Goal: Task Accomplishment & Management: Manage account settings

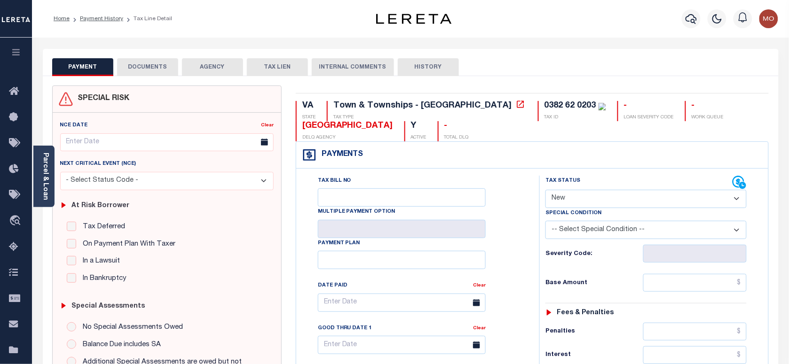
click at [576, 200] on select "- Select Status Code - Open Due/Unpaid Paid Incomplete No Tax Due Internal Refu…" at bounding box center [645, 199] width 201 height 18
select select "PYD"
click at [545, 191] on select "- Select Status Code - Open Due/Unpaid Paid Incomplete No Tax Due Internal Refu…" at bounding box center [645, 199] width 201 height 18
type input "09/09/2025"
click at [498, 259] on div "Tax Bill No Multiple Payment Option Payment Plan Clear" at bounding box center [416, 308] width 220 height 264
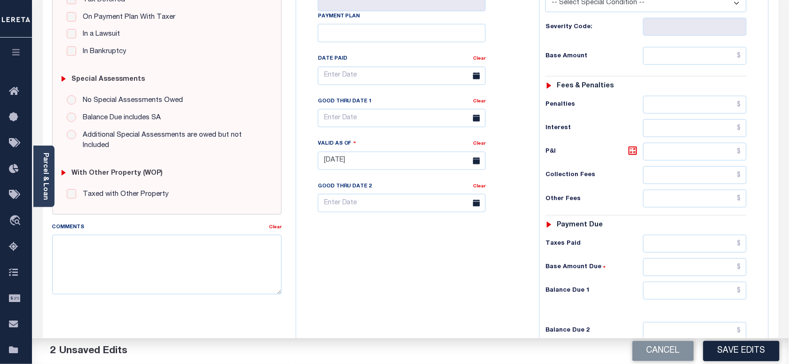
scroll to position [353, 0]
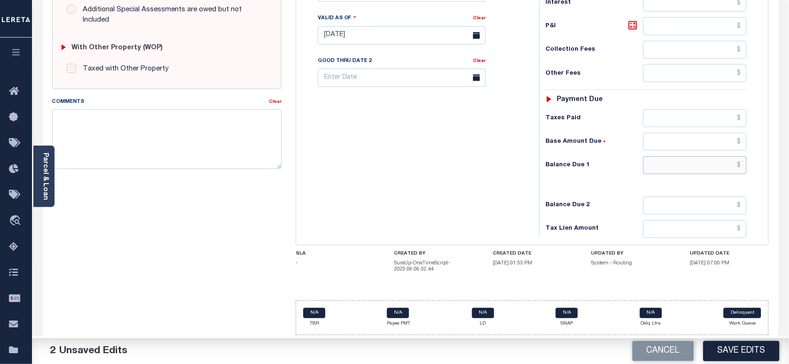
click at [669, 168] on input "text" at bounding box center [695, 166] width 104 height 18
type input "$0.00"
click at [416, 175] on div "Tax Bill No Multiple Payment Option Payment Plan Clear" at bounding box center [416, 30] width 234 height 415
click at [192, 149] on textarea "Comments" at bounding box center [166, 139] width 229 height 59
paste textarea "Information taken verbally"
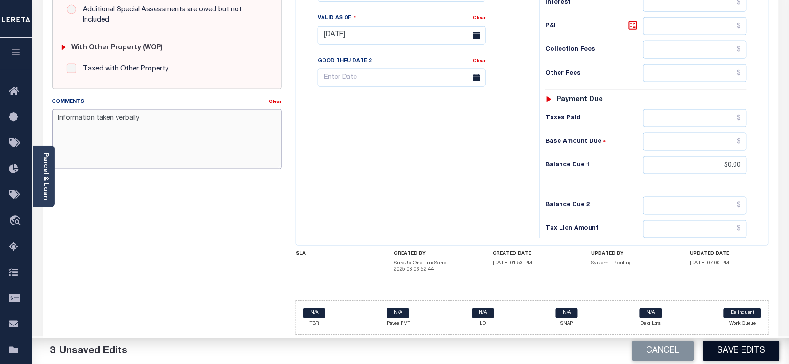
type textarea "Information taken verbally"
click at [711, 353] on button "Save Edits" at bounding box center [741, 351] width 76 height 20
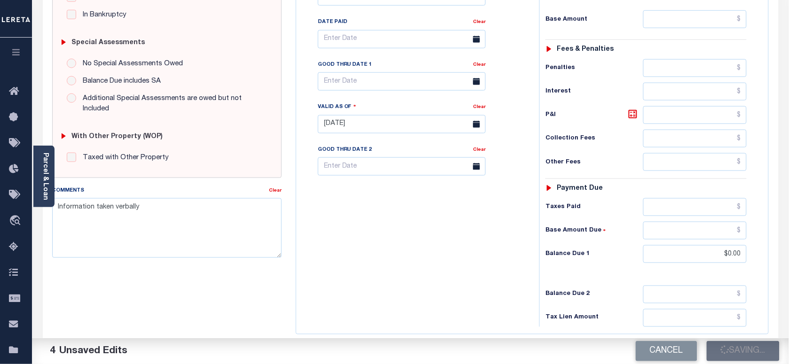
scroll to position [118, 0]
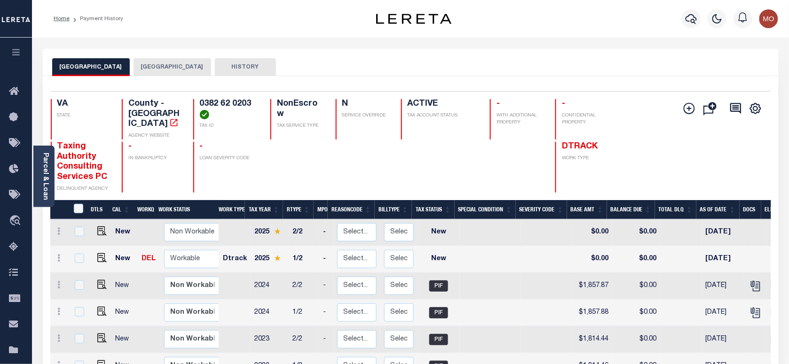
click at [139, 64] on button "[GEOGRAPHIC_DATA]" at bounding box center [173, 67] width 78 height 18
click at [146, 63] on button "[GEOGRAPHIC_DATA]" at bounding box center [173, 67] width 78 height 18
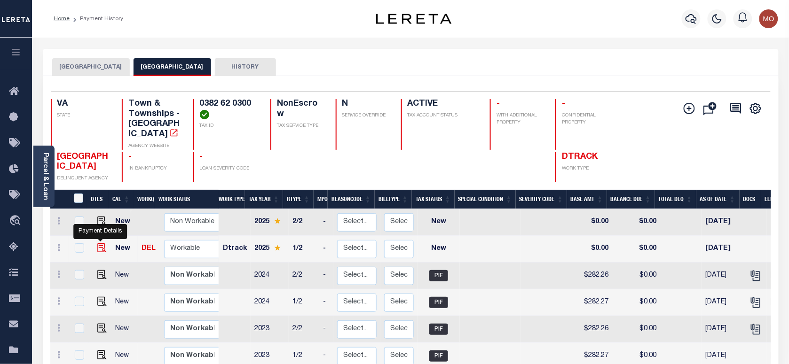
click at [98, 244] on img "" at bounding box center [101, 248] width 9 height 9
checkbox input "true"
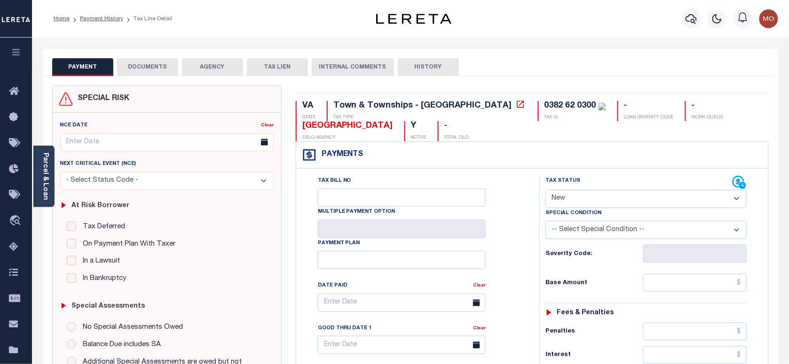
drag, startPoint x: 590, startPoint y: 196, endPoint x: 595, endPoint y: 209, distance: 14.1
click at [590, 196] on select "- Select Status Code - Open Due/Unpaid Paid Incomplete No Tax Due Internal Refu…" at bounding box center [645, 199] width 201 height 18
select select "PYD"
click at [545, 191] on select "- Select Status Code - Open Due/Unpaid Paid Incomplete No Tax Due Internal Refu…" at bounding box center [645, 199] width 201 height 18
type input "[DATE]"
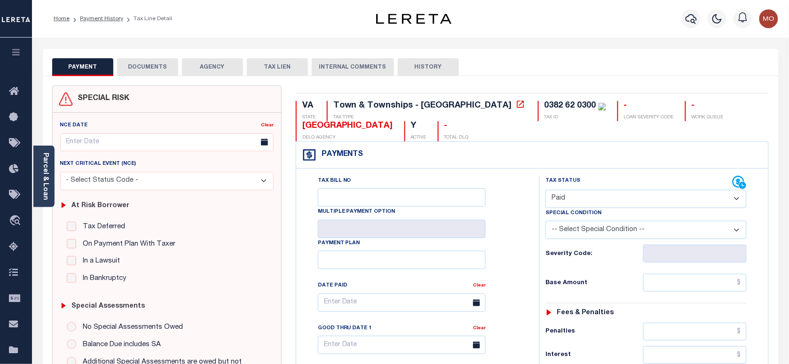
click at [508, 255] on div "Tax Bill No Multiple Payment Option Payment Plan Clear" at bounding box center [416, 308] width 220 height 264
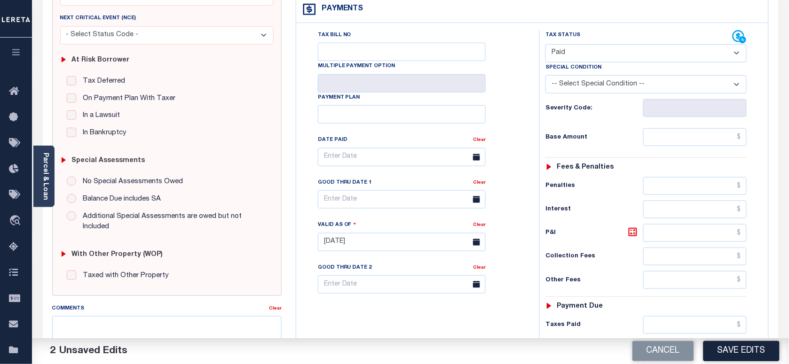
scroll to position [235, 0]
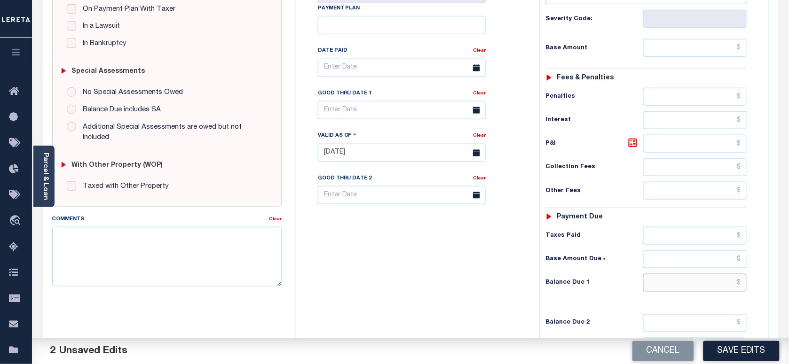
drag, startPoint x: 660, startPoint y: 290, endPoint x: 461, endPoint y: 261, distance: 201.3
click at [660, 290] on input "text" at bounding box center [695, 283] width 104 height 18
type input "$0.00"
click at [436, 258] on div "Tax Bill No Multiple Payment Option Payment Plan Clear" at bounding box center [416, 148] width 234 height 415
click at [191, 262] on textarea "Comments" at bounding box center [166, 256] width 229 height 59
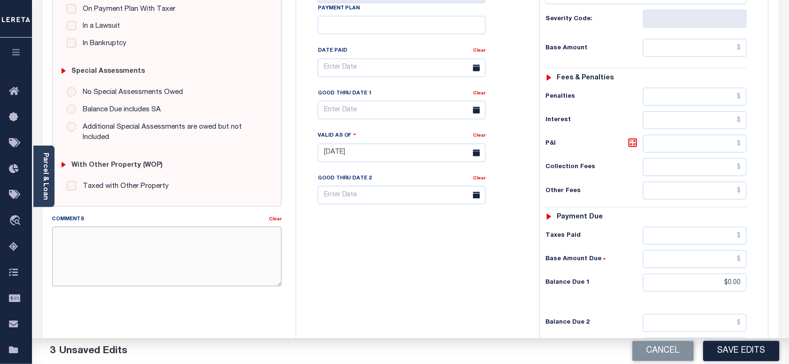
paste textarea "Information taken verbally"
type textarea "Information taken verbally"
click at [742, 351] on button "Save Edits" at bounding box center [741, 351] width 76 height 20
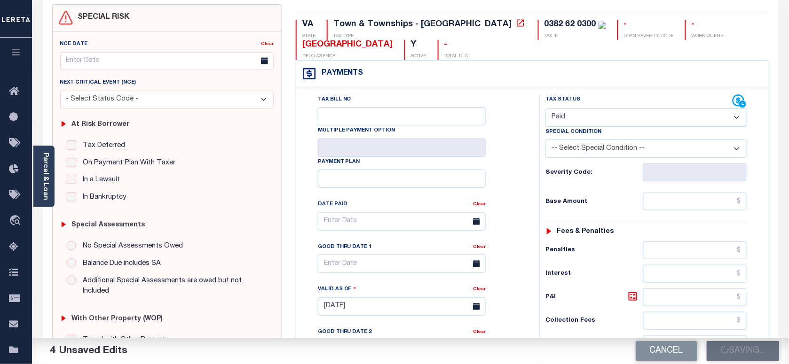
scroll to position [0, 0]
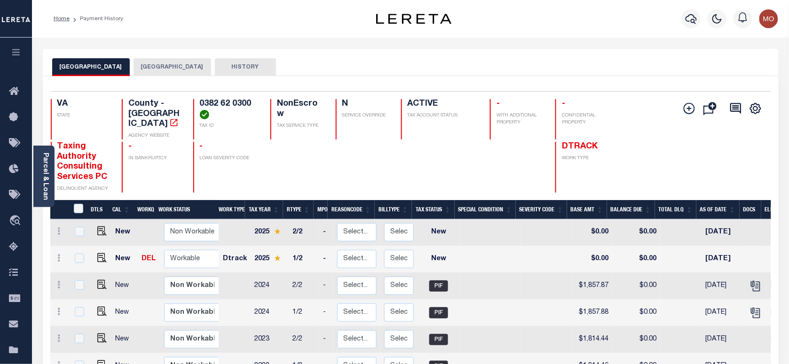
click at [146, 67] on button "[GEOGRAPHIC_DATA]" at bounding box center [173, 67] width 78 height 18
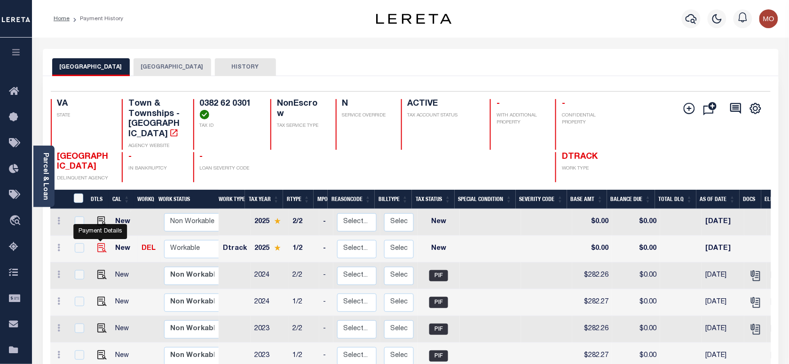
click at [97, 244] on img "" at bounding box center [101, 248] width 9 height 9
checkbox input "true"
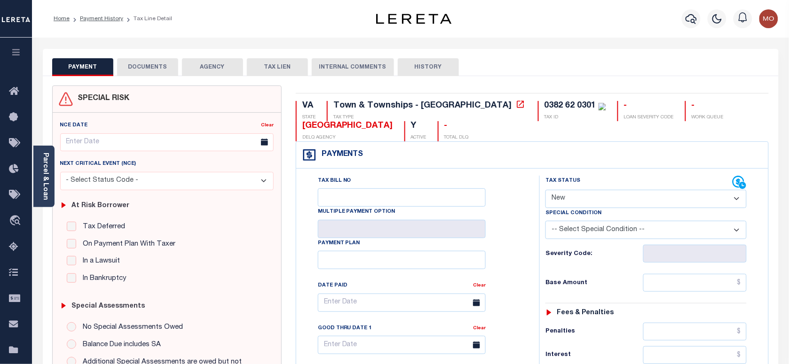
click at [581, 196] on select "- Select Status Code - Open Due/Unpaid Paid Incomplete No Tax Due Internal Refu…" at bounding box center [645, 199] width 201 height 18
select select "PYD"
click at [545, 191] on select "- Select Status Code - Open Due/Unpaid Paid Incomplete No Tax Due Internal Refu…" at bounding box center [645, 199] width 201 height 18
type input "09/09/2025"
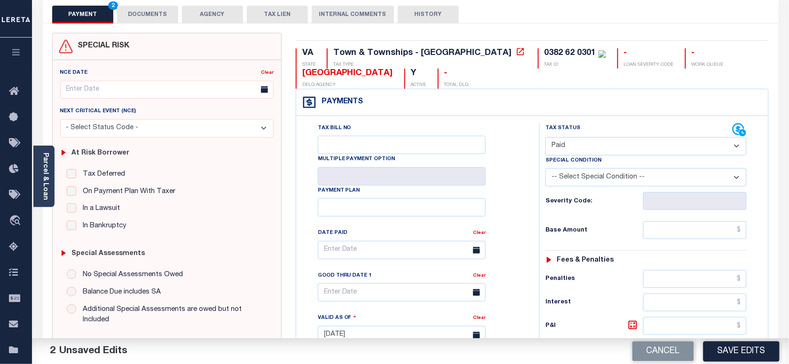
scroll to position [235, 0]
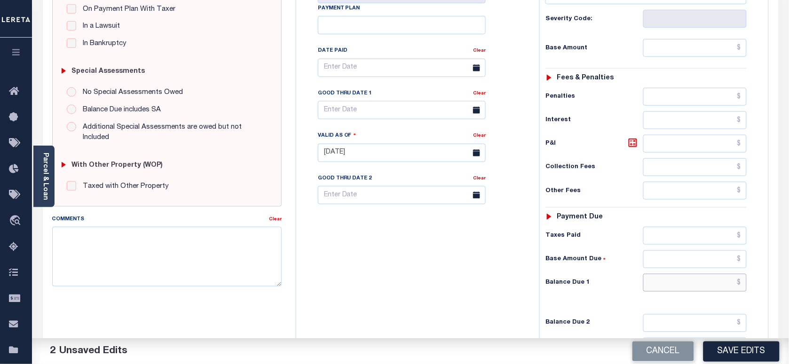
drag, startPoint x: 673, startPoint y: 289, endPoint x: 630, endPoint y: 284, distance: 42.6
click at [673, 289] on input "text" at bounding box center [695, 283] width 104 height 18
type input "$0.00"
click at [446, 281] on div "Tax Bill No Multiple Payment Option Payment Plan Clear" at bounding box center [416, 148] width 234 height 415
click at [188, 266] on textarea "Comments" at bounding box center [166, 256] width 229 height 59
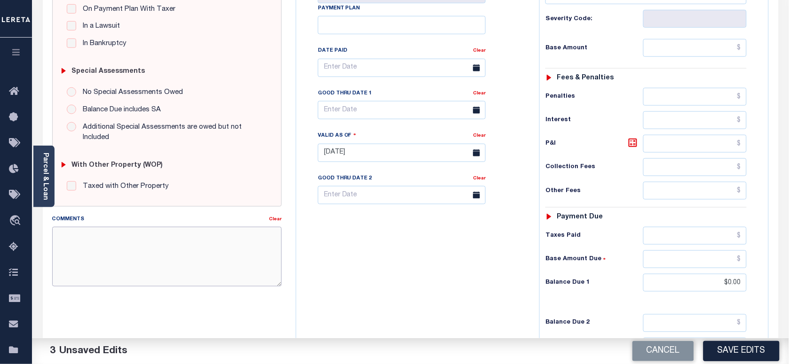
paste textarea "Information taken verbally"
type textarea "Information taken verbally"
click at [746, 357] on button "Save Edits" at bounding box center [741, 351] width 76 height 20
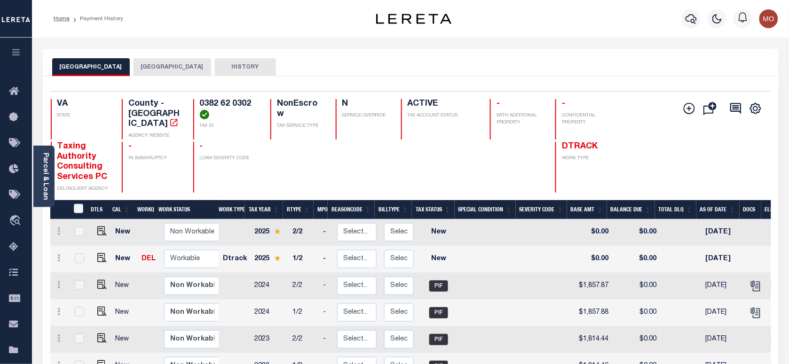
click at [151, 54] on div "FAIRFAX COUNTY VIENNA TOWN HISTORY" at bounding box center [411, 62] width 736 height 27
click at [138, 65] on button "[GEOGRAPHIC_DATA]" at bounding box center [173, 67] width 78 height 18
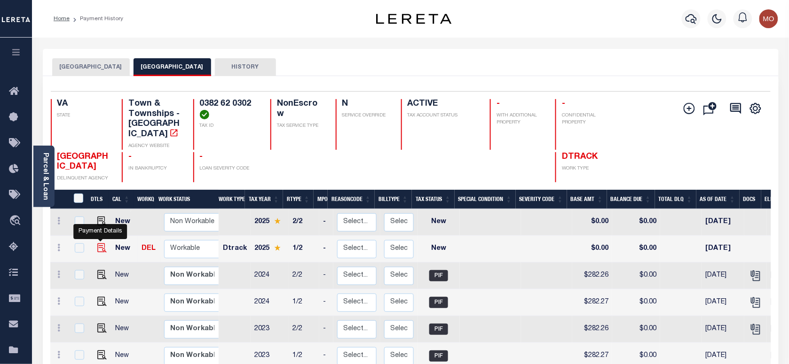
click at [99, 244] on img "" at bounding box center [101, 248] width 9 height 9
checkbox input "true"
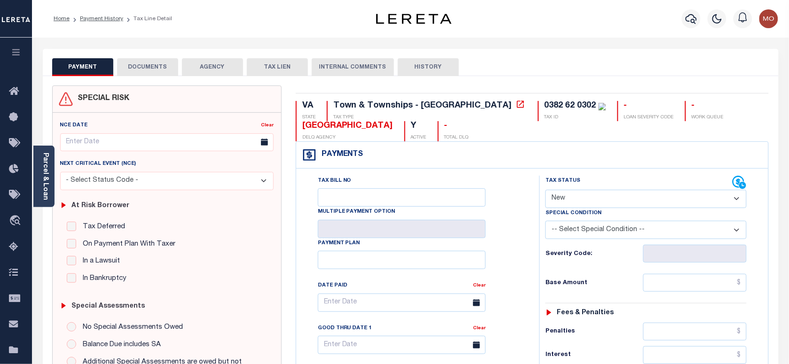
click at [572, 202] on select "- Select Status Code - Open Due/Unpaid Paid Incomplete No Tax Due Internal Refu…" at bounding box center [645, 199] width 201 height 18
select select "PYD"
click at [545, 191] on select "- Select Status Code - Open Due/Unpaid Paid Incomplete No Tax Due Internal Refu…" at bounding box center [645, 199] width 201 height 18
type input "09/09/2025"
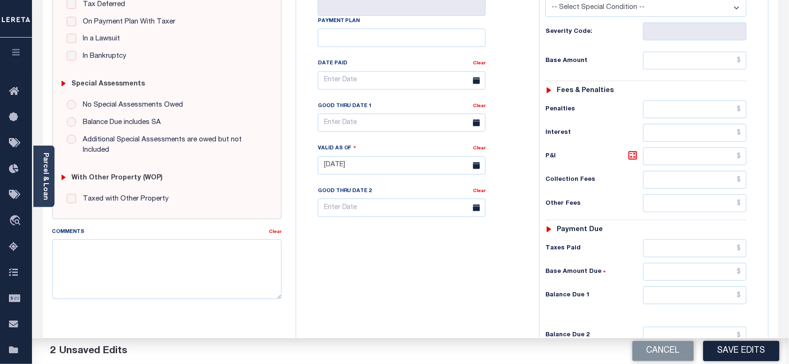
scroll to position [235, 0]
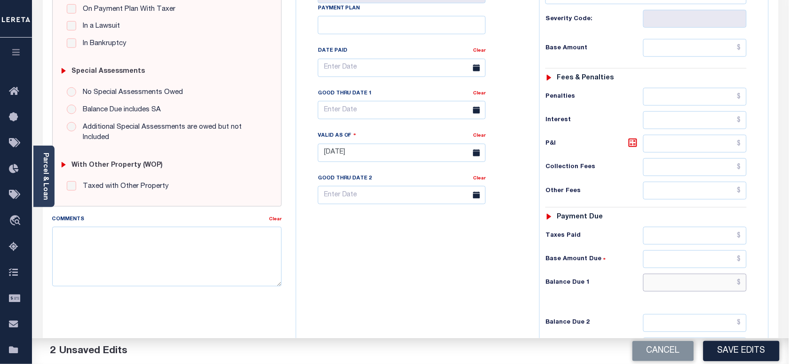
drag, startPoint x: 666, startPoint y: 283, endPoint x: 627, endPoint y: 283, distance: 39.0
click at [666, 283] on input "text" at bounding box center [695, 283] width 104 height 18
type input "$0.00"
click at [443, 283] on div "Tax Bill No Multiple Payment Option Payment Plan Clear" at bounding box center [416, 148] width 234 height 415
click at [173, 271] on textarea "Comments" at bounding box center [166, 256] width 229 height 59
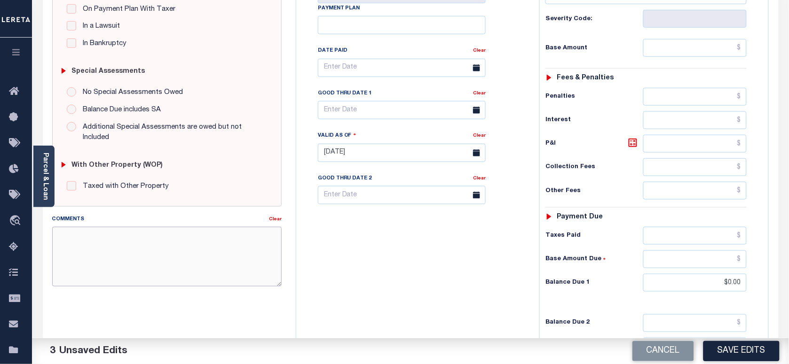
paste textarea "Information taken verbally"
type textarea "Information taken verbally"
click at [741, 349] on button "Save Edits" at bounding box center [741, 351] width 76 height 20
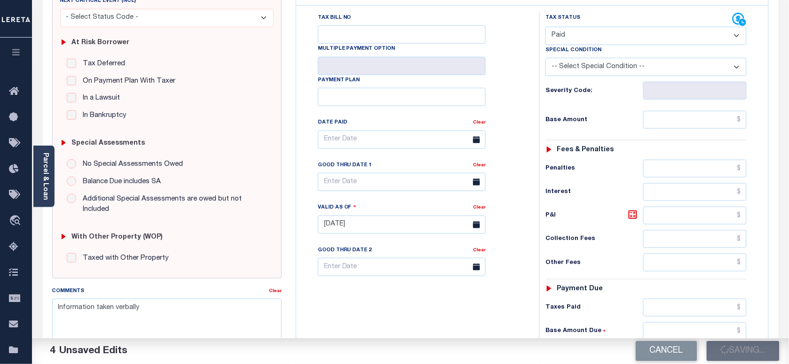
scroll to position [59, 0]
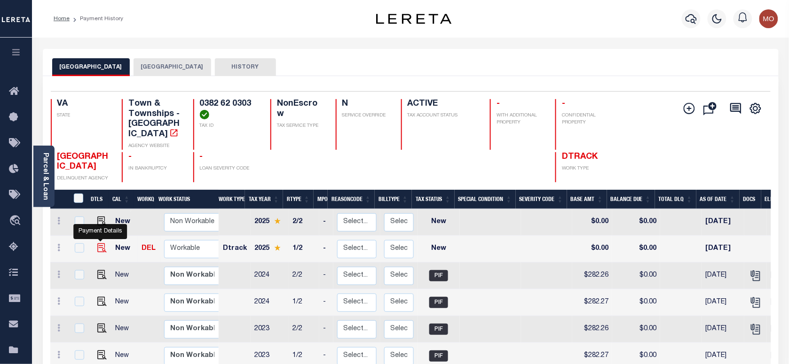
click at [99, 244] on img "" at bounding box center [101, 248] width 9 height 9
checkbox input "true"
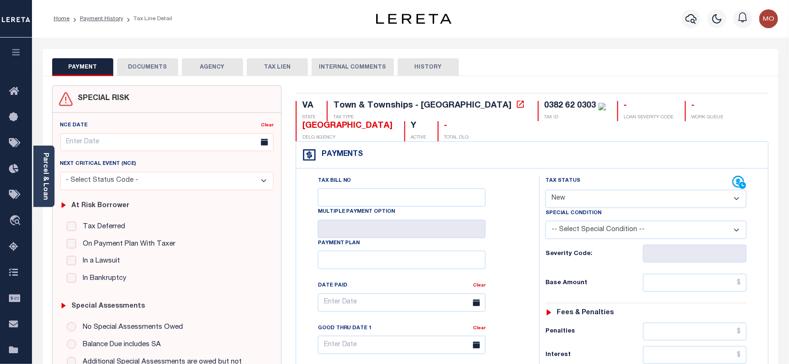
drag, startPoint x: 583, startPoint y: 201, endPoint x: 584, endPoint y: 207, distance: 6.3
click at [583, 201] on select "- Select Status Code - Open Due/Unpaid Paid Incomplete No Tax Due Internal Refu…" at bounding box center [645, 199] width 201 height 18
select select "PYD"
click at [545, 191] on select "- Select Status Code - Open Due/Unpaid Paid Incomplete No Tax Due Internal Refu…" at bounding box center [645, 199] width 201 height 18
type input "[DATE]"
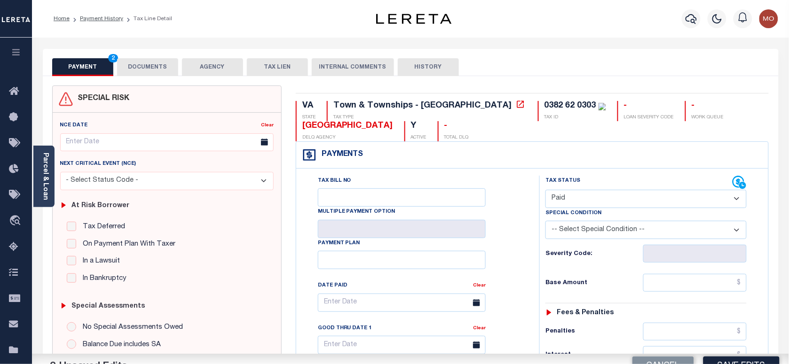
click at [517, 259] on div "Tax Bill No Multiple Payment Option Payment Plan Clear" at bounding box center [416, 308] width 220 height 264
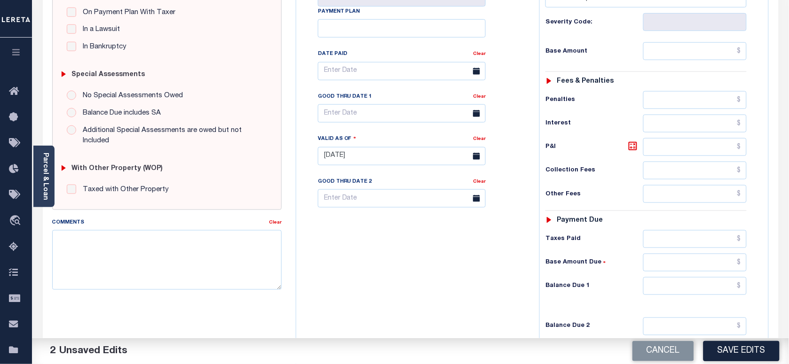
scroll to position [235, 0]
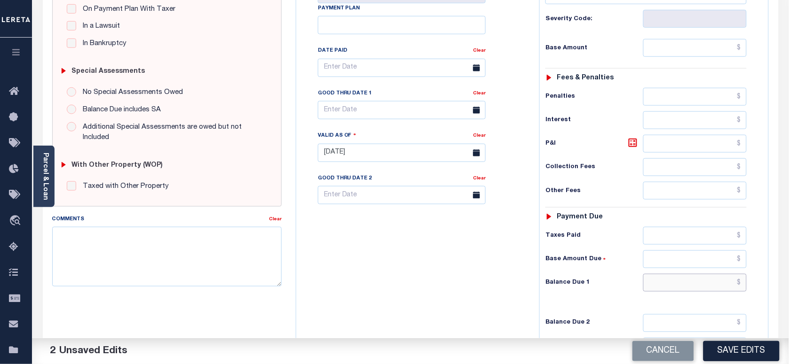
click at [668, 287] on input "text" at bounding box center [695, 283] width 104 height 18
type input "$0.00"
click at [429, 266] on div "Tax Bill No Multiple Payment Option Payment Plan Clear" at bounding box center [416, 148] width 234 height 415
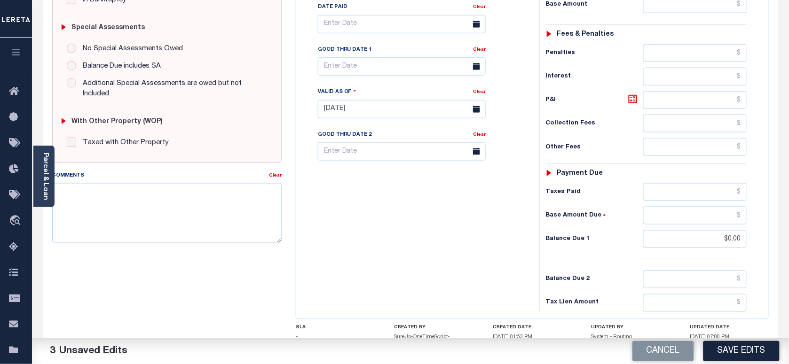
scroll to position [294, 0]
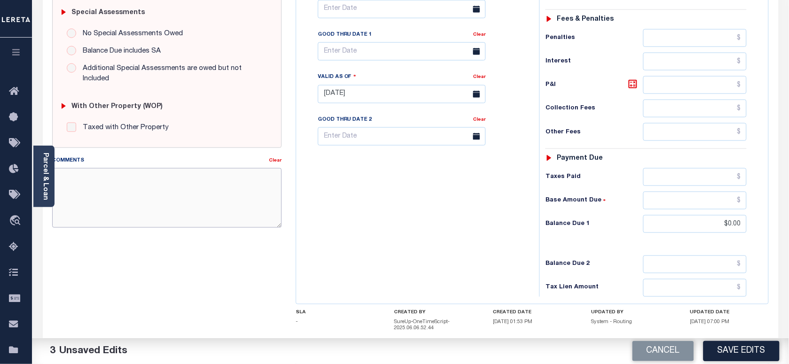
click at [167, 189] on textarea "Comments" at bounding box center [166, 197] width 229 height 59
paste textarea "Information taken verbally"
type textarea "Information taken verbally"
click at [746, 349] on button "Save Edits" at bounding box center [741, 351] width 76 height 20
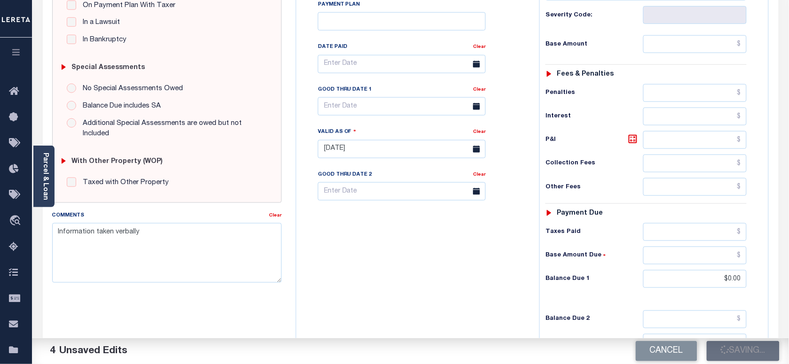
scroll to position [176, 0]
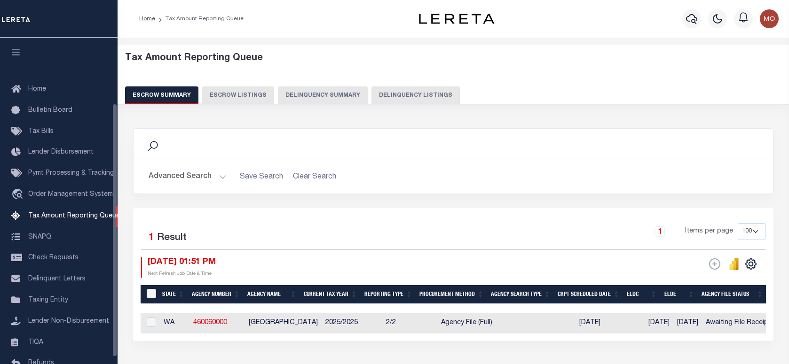
select select "100"
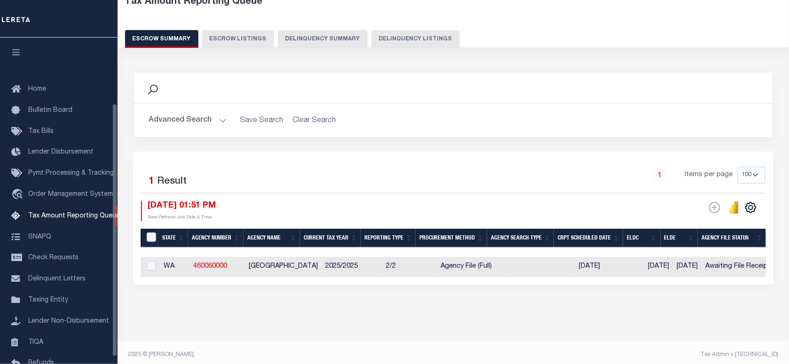
scroll to position [85, 0]
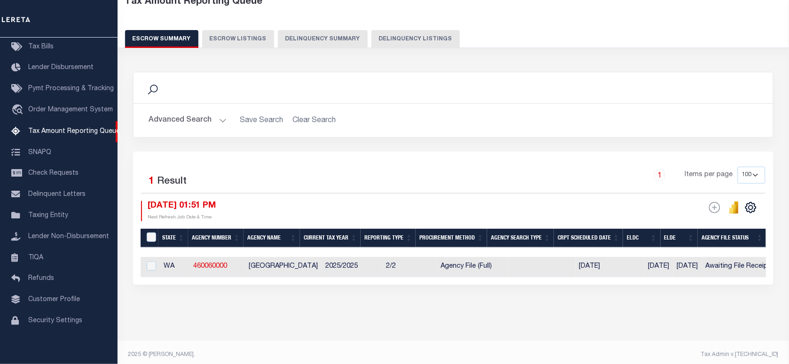
click at [401, 36] on button "Delinquency Listings" at bounding box center [415, 39] width 88 height 18
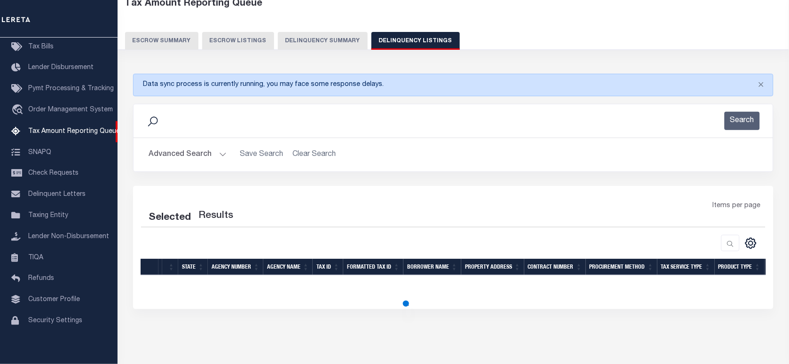
scroll to position [56, 0]
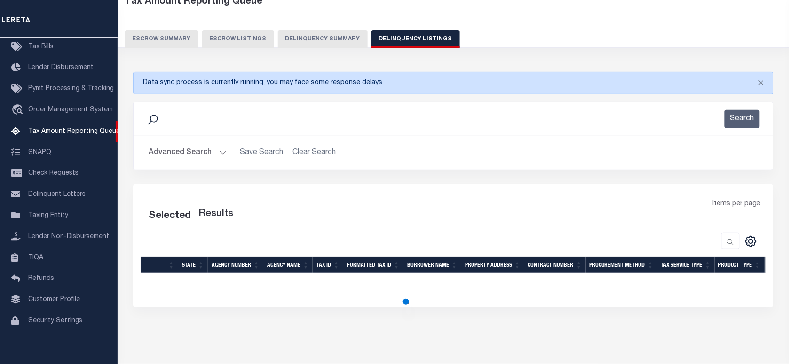
select select "100"
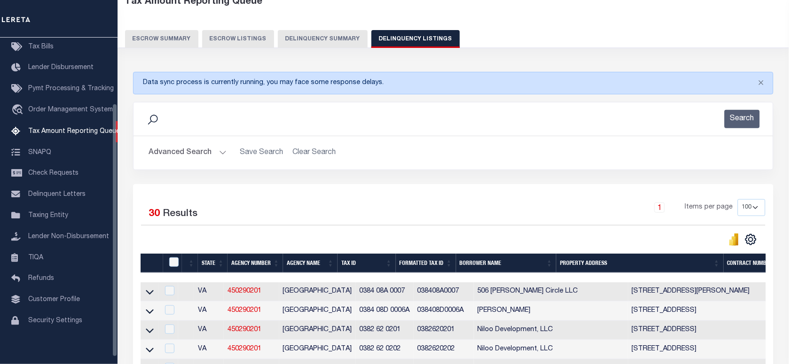
click at [244, 113] on div "Search" at bounding box center [453, 119] width 624 height 18
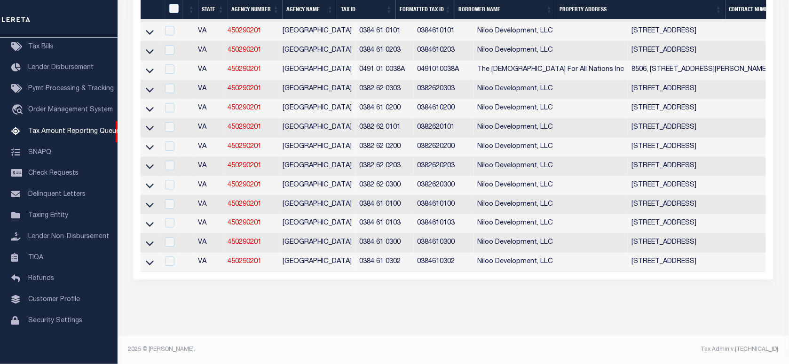
drag, startPoint x: 149, startPoint y: 200, endPoint x: 140, endPoint y: 197, distance: 8.8
click at [149, 200] on icon at bounding box center [150, 205] width 8 height 10
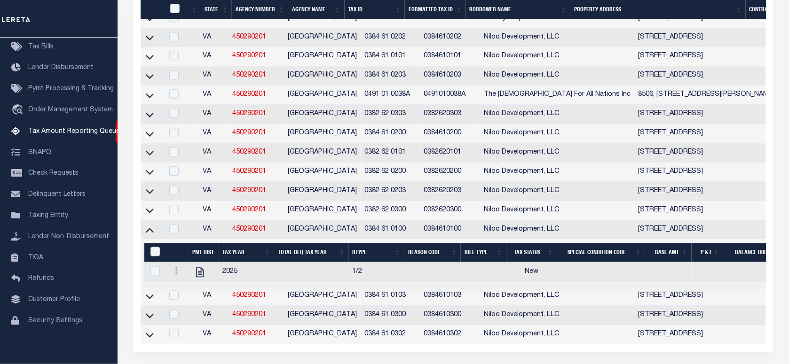
scroll to position [603, 0]
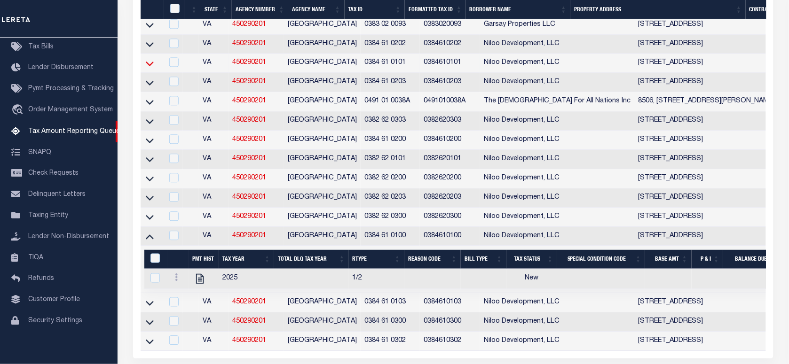
click at [151, 68] on icon at bounding box center [150, 63] width 8 height 10
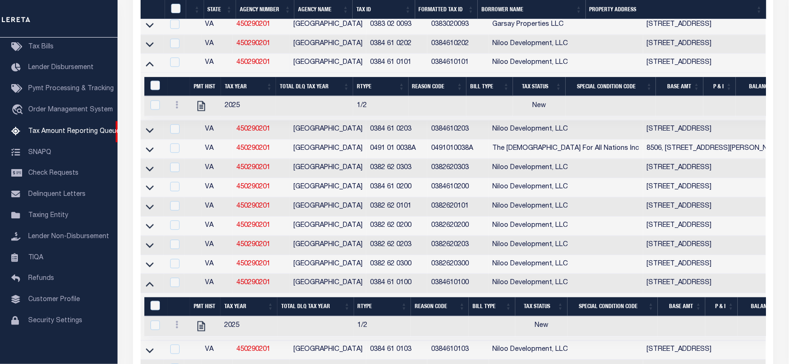
scroll to position [338, 0]
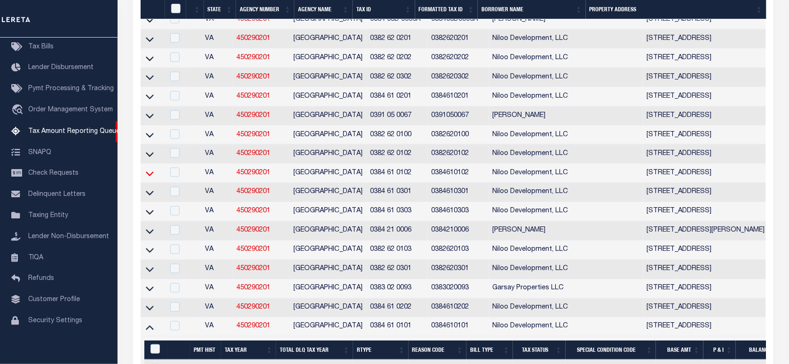
click at [149, 179] on icon at bounding box center [150, 174] width 8 height 10
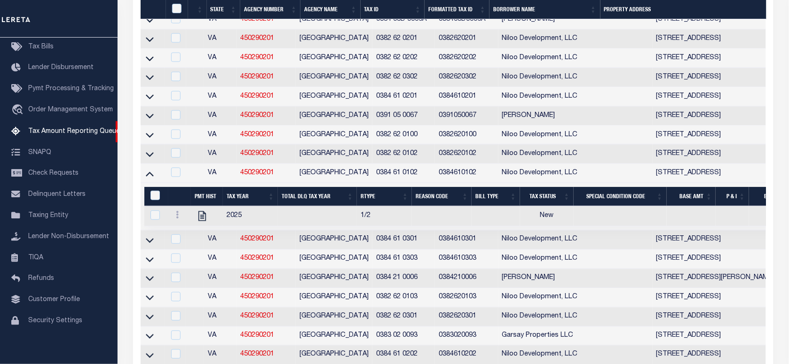
scroll to position [807, 0]
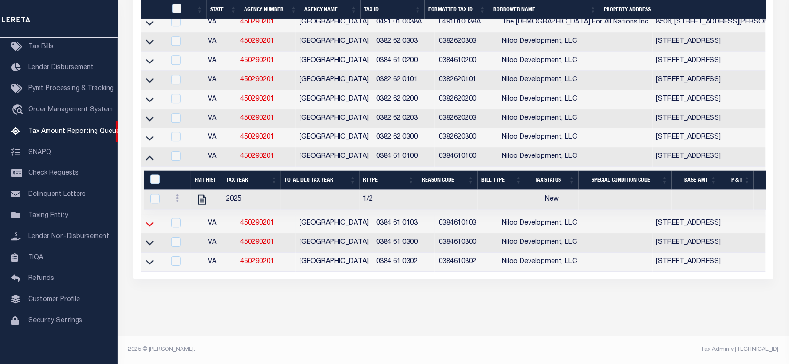
click at [147, 219] on icon at bounding box center [150, 224] width 8 height 10
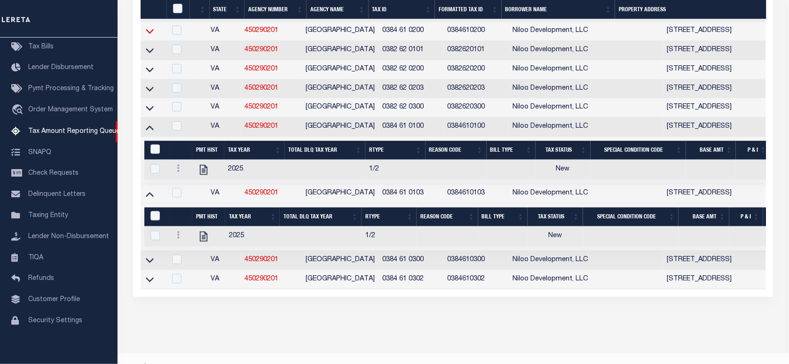
click at [146, 34] on icon at bounding box center [150, 31] width 8 height 5
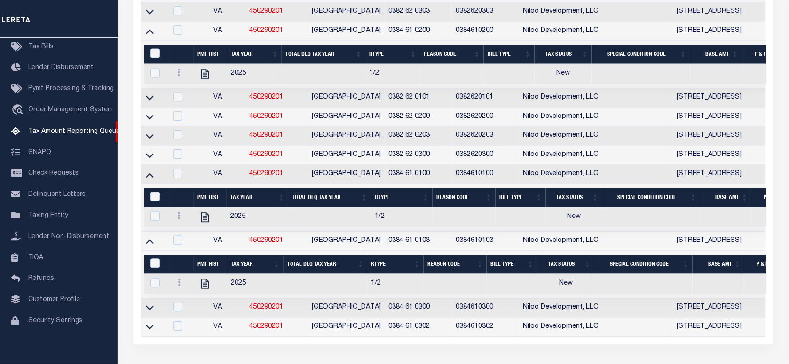
scroll to position [259, 0]
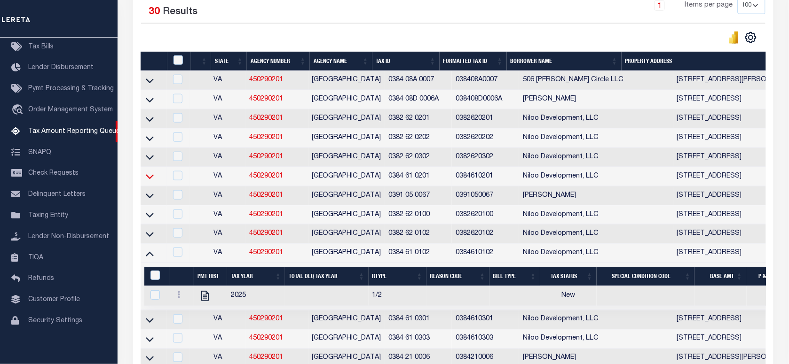
click at [149, 180] on icon at bounding box center [150, 177] width 8 height 5
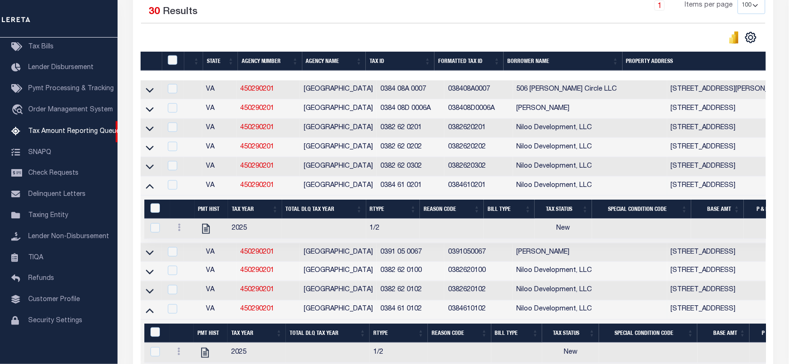
scroll to position [583, 0]
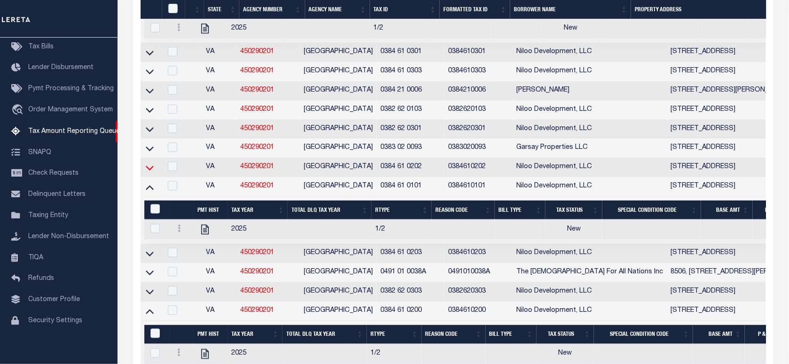
click at [151, 170] on icon at bounding box center [150, 167] width 8 height 5
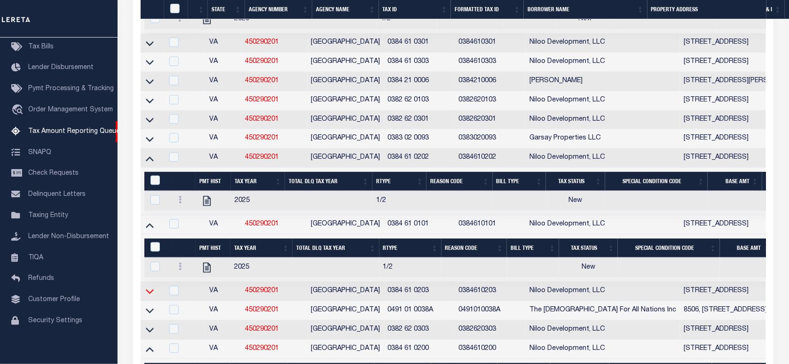
click at [149, 294] on icon at bounding box center [150, 292] width 8 height 5
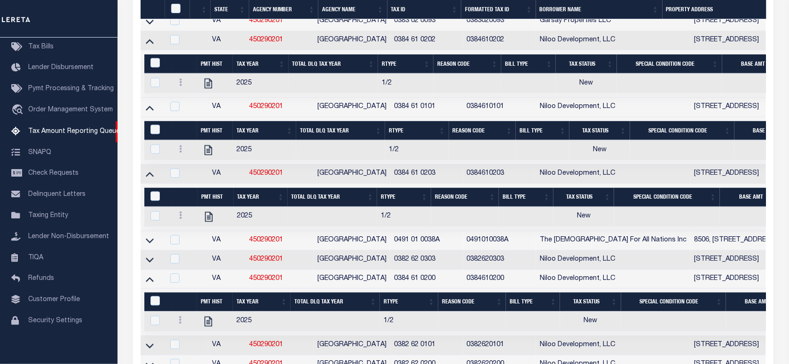
scroll to position [1049, 0]
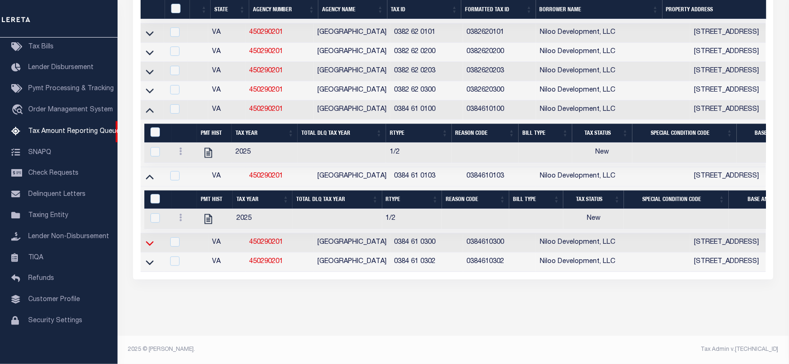
click at [151, 239] on icon at bounding box center [150, 243] width 8 height 10
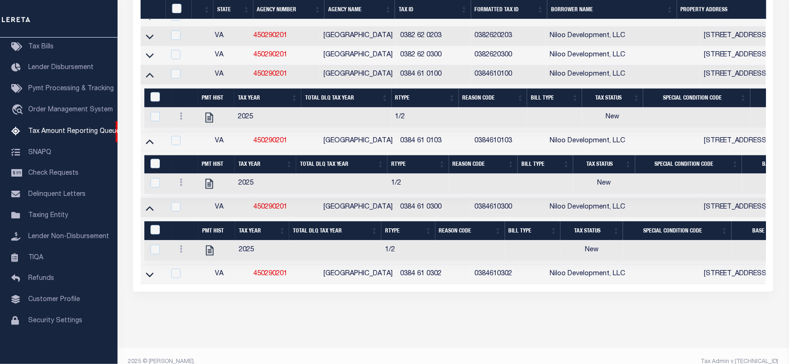
scroll to position [455, 0]
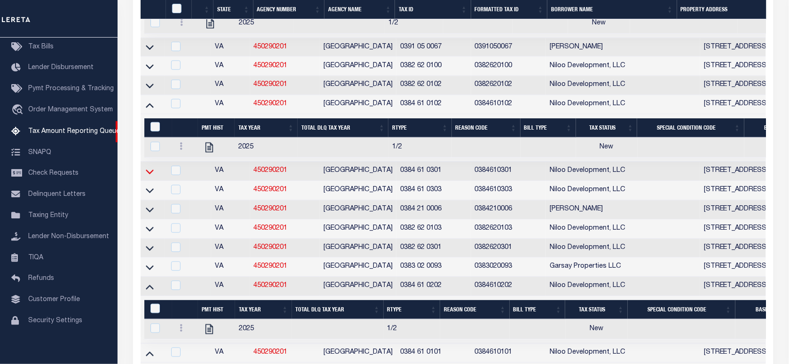
click at [149, 174] on icon at bounding box center [150, 172] width 8 height 5
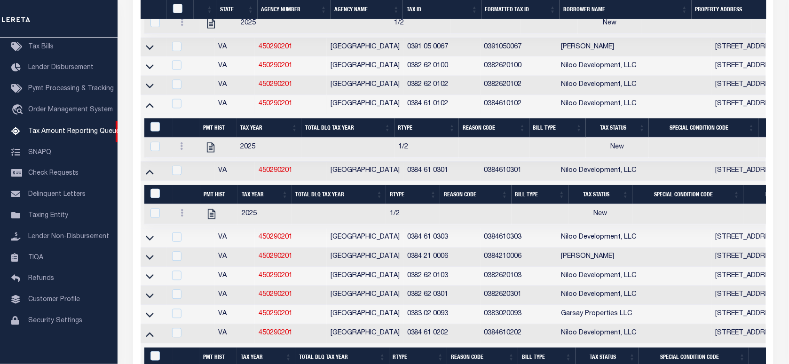
scroll to position [1146, 0]
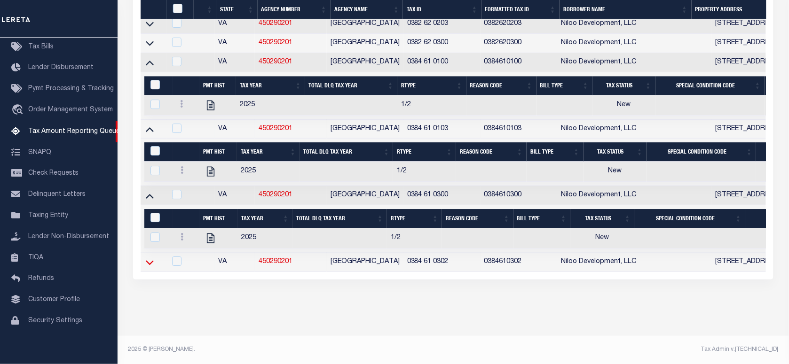
click at [148, 260] on icon at bounding box center [150, 262] width 8 height 5
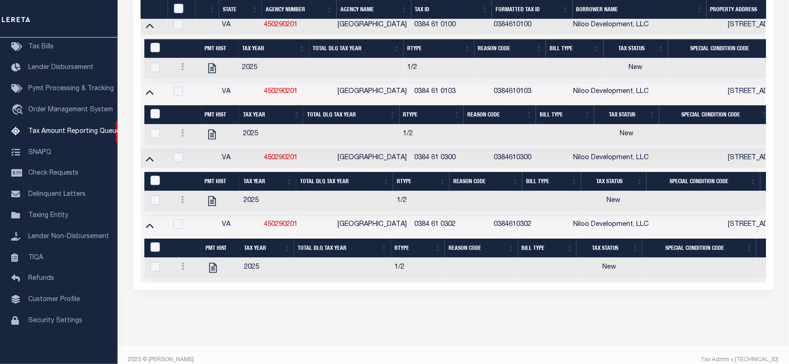
scroll to position [523, 0]
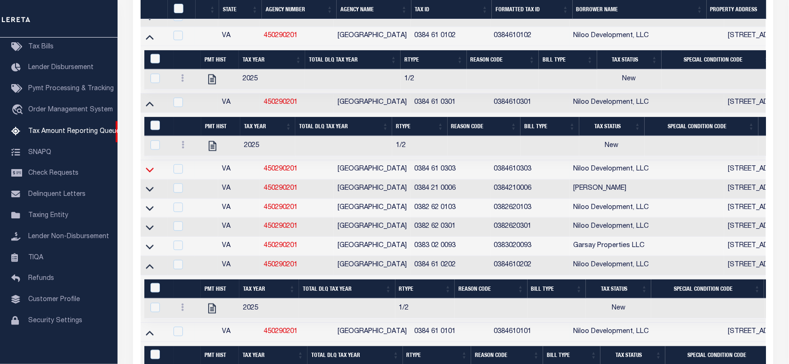
click at [149, 175] on icon at bounding box center [150, 170] width 8 height 10
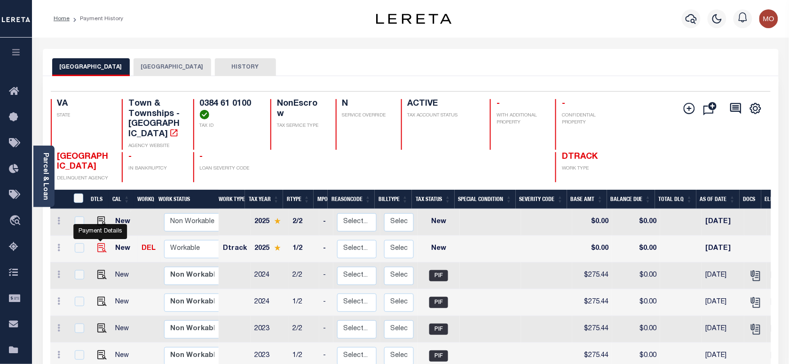
click at [99, 244] on img "" at bounding box center [101, 248] width 9 height 9
checkbox input "true"
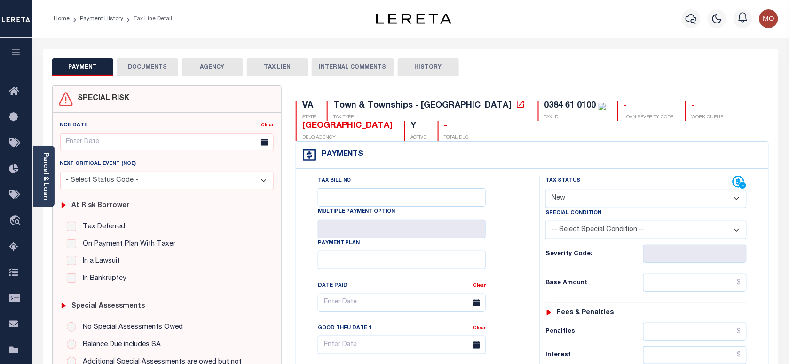
click at [584, 196] on select "- Select Status Code - Open Due/Unpaid Paid Incomplete No Tax Due Internal Refu…" at bounding box center [645, 199] width 201 height 18
select select "PYD"
click at [545, 191] on select "- Select Status Code - Open Due/Unpaid Paid Incomplete No Tax Due Internal Refu…" at bounding box center [645, 199] width 201 height 18
type input "[DATE]"
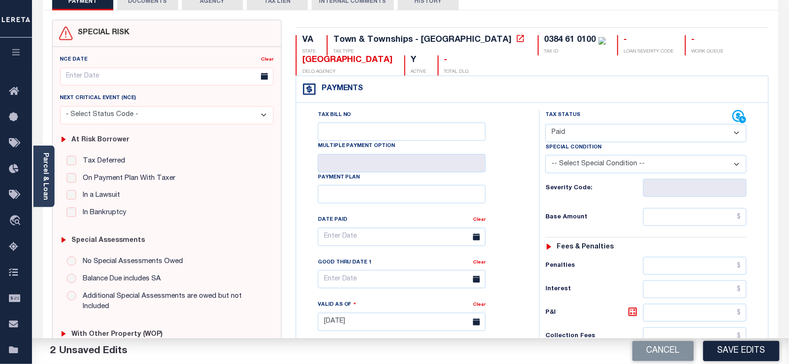
scroll to position [294, 0]
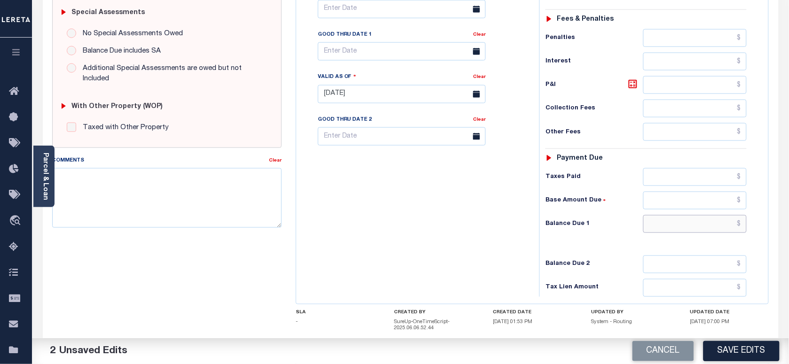
click at [679, 227] on input "text" at bounding box center [695, 224] width 104 height 18
type input "$0.00"
click at [533, 228] on div "Tax Status Status" at bounding box center [649, 89] width 234 height 415
click at [165, 212] on textarea "Comments" at bounding box center [166, 197] width 229 height 59
paste textarea "Information taken verbally"
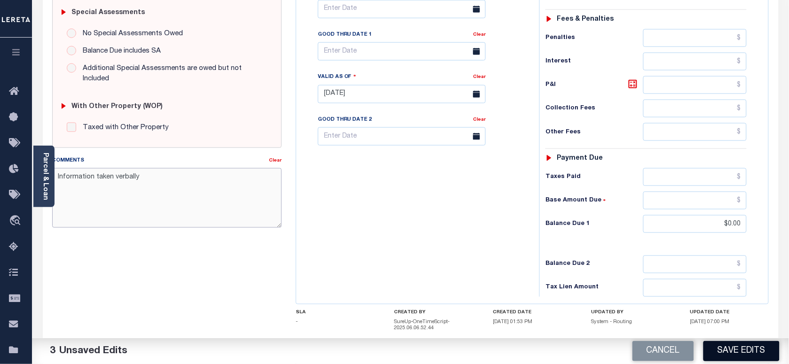
type textarea "Information taken verbally"
click at [737, 358] on button "Save Edits" at bounding box center [741, 351] width 76 height 20
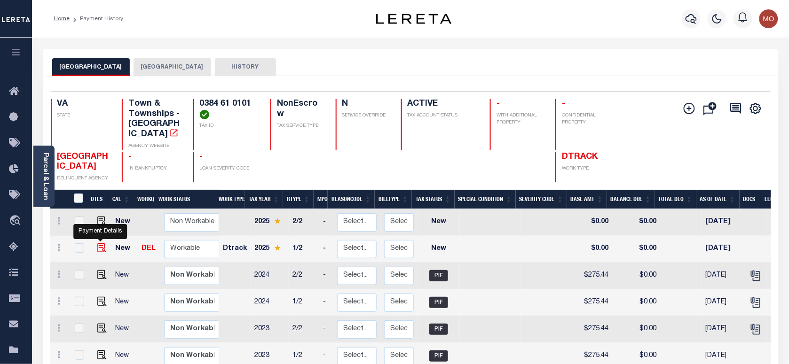
click at [102, 244] on img "" at bounding box center [101, 248] width 9 height 9
checkbox input "true"
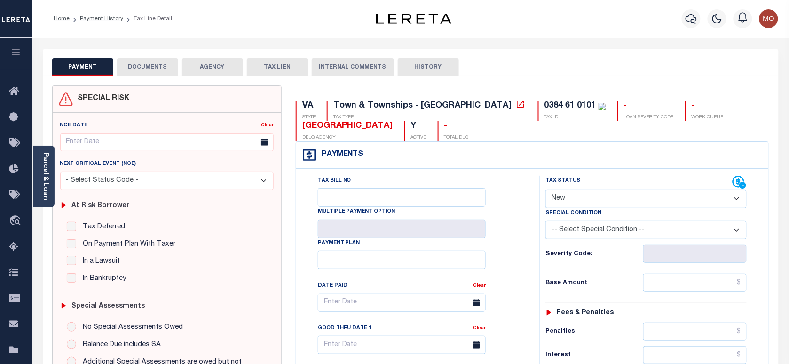
click at [608, 204] on select "- Select Status Code - Open Due/Unpaid Paid Incomplete No Tax Due Internal Refu…" at bounding box center [645, 199] width 201 height 18
select select "PYD"
click at [545, 191] on select "- Select Status Code - Open Due/Unpaid Paid Incomplete No Tax Due Internal Refu…" at bounding box center [645, 199] width 201 height 18
type input "[DATE]"
drag, startPoint x: 526, startPoint y: 257, endPoint x: 541, endPoint y: 258, distance: 15.1
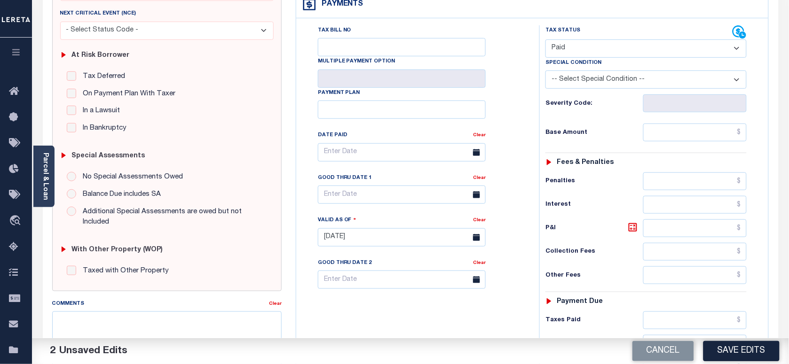
scroll to position [235, 0]
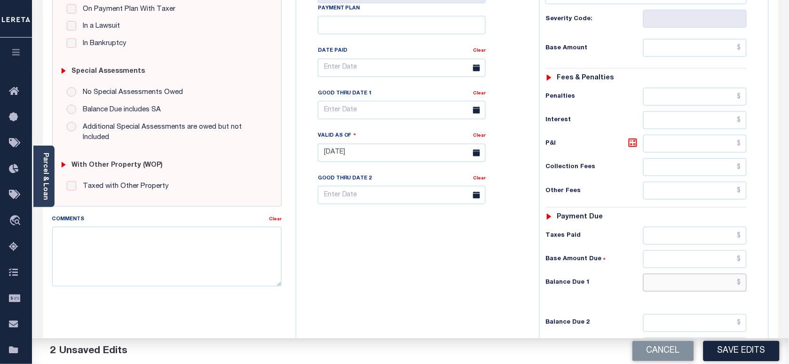
drag, startPoint x: 680, startPoint y: 293, endPoint x: 596, endPoint y: 292, distance: 84.6
click at [680, 292] on input "text" at bounding box center [695, 283] width 104 height 18
type input "$0.00"
click at [470, 292] on div "Tax Bill No Multiple Payment Option Payment Plan Clear" at bounding box center [416, 148] width 234 height 415
click at [231, 262] on textarea "Comments" at bounding box center [166, 256] width 229 height 59
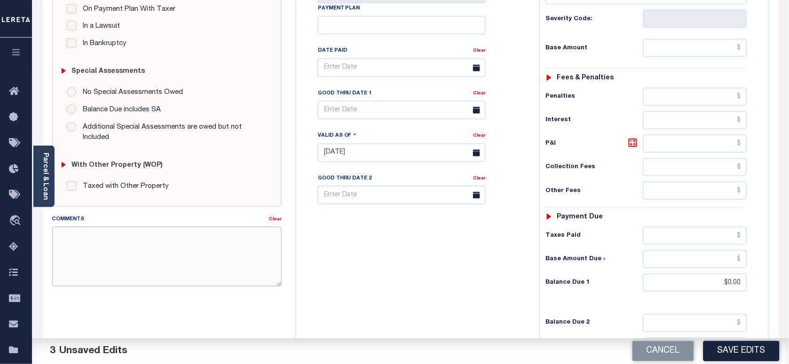
paste textarea "Information taken verbally"
type textarea "Information taken verbally"
click at [730, 351] on button "Save Edits" at bounding box center [741, 351] width 76 height 20
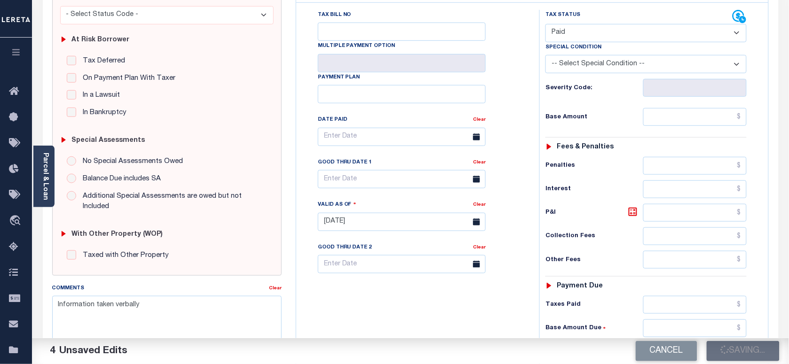
scroll to position [0, 0]
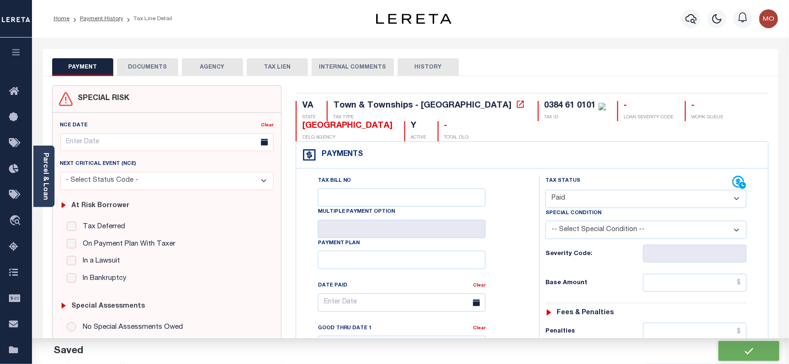
checkbox input "false"
type input "$0"
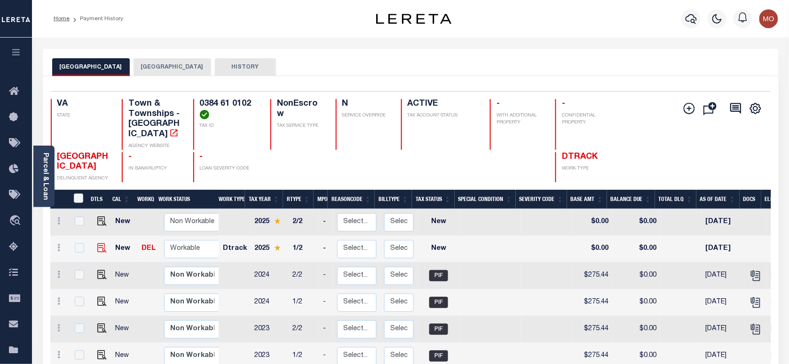
click at [100, 244] on img "" at bounding box center [101, 248] width 9 height 9
checkbox input "true"
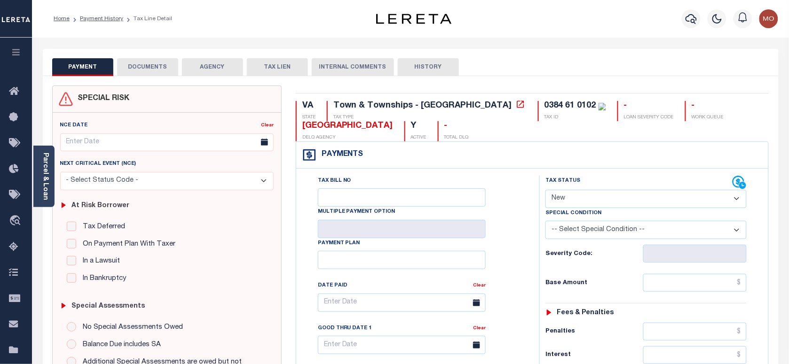
click at [578, 196] on select "- Select Status Code - Open Due/Unpaid Paid Incomplete No Tax Due Internal Refu…" at bounding box center [645, 199] width 201 height 18
select select "PYD"
click at [545, 191] on select "- Select Status Code - Open Due/Unpaid Paid Incomplete No Tax Due Internal Refu…" at bounding box center [645, 199] width 201 height 18
type input "[DATE]"
click at [523, 262] on div "Tax Bill No Multiple Payment Option Payment Plan Clear" at bounding box center [416, 308] width 220 height 264
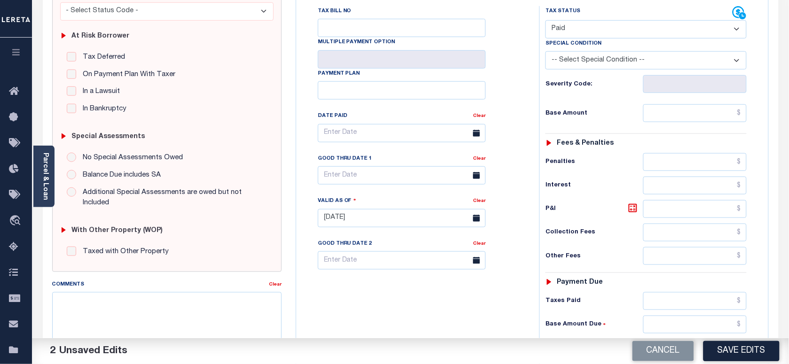
scroll to position [294, 0]
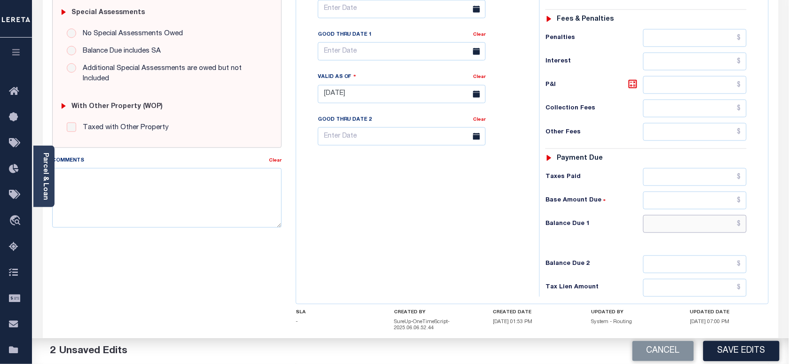
click at [668, 225] on input "text" at bounding box center [695, 224] width 104 height 18
type input "$0.00"
drag, startPoint x: 464, startPoint y: 233, endPoint x: 588, endPoint y: 232, distance: 124.1
click at [467, 233] on div "Tax Bill No Multiple Payment Option Payment Plan Clear" at bounding box center [416, 89] width 234 height 415
click at [184, 195] on textarea "Comments" at bounding box center [166, 197] width 229 height 59
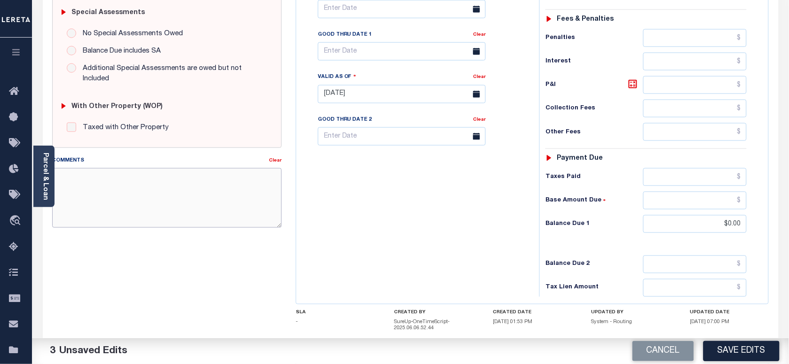
paste textarea "Information taken verbally"
type textarea "Information taken verbally"
click at [722, 353] on button "Save Edits" at bounding box center [741, 351] width 76 height 20
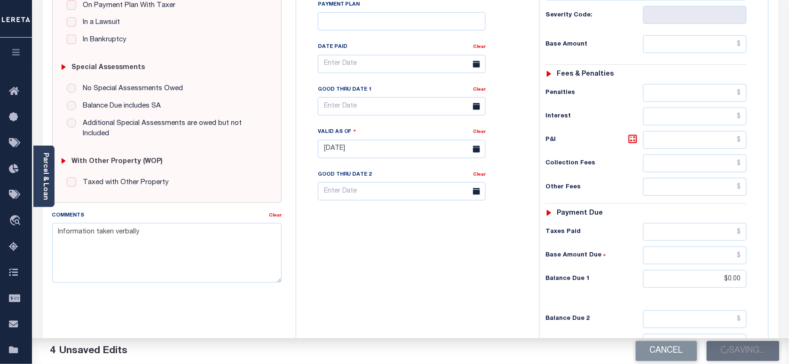
scroll to position [176, 0]
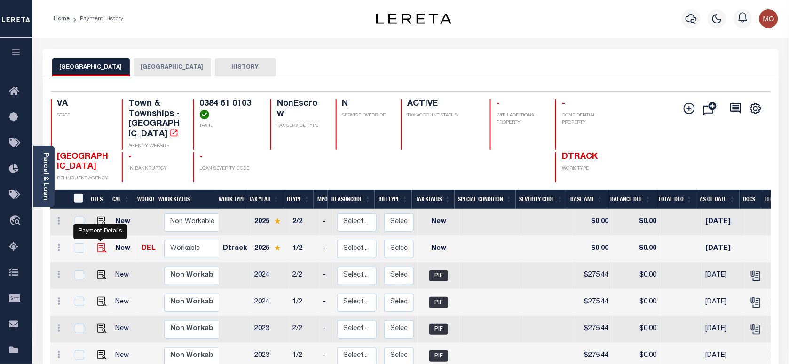
click at [99, 244] on img "" at bounding box center [101, 248] width 9 height 9
checkbox input "true"
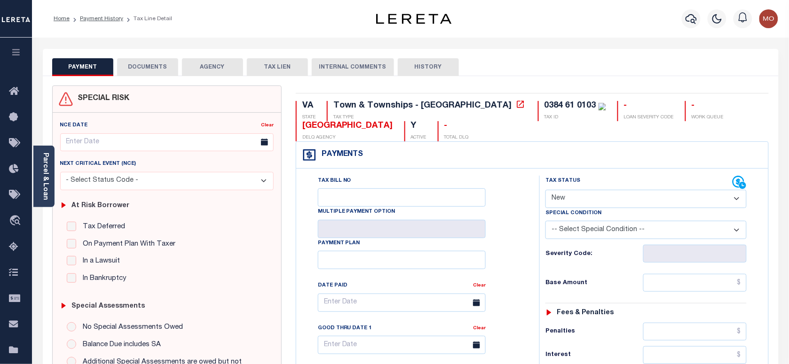
click at [575, 204] on select "- Select Status Code - Open Due/Unpaid Paid Incomplete No Tax Due Internal Refu…" at bounding box center [645, 199] width 201 height 18
select select "PYD"
click at [545, 191] on select "- Select Status Code - Open Due/Unpaid Paid Incomplete No Tax Due Internal Refu…" at bounding box center [645, 199] width 201 height 18
type input "[DATE]"
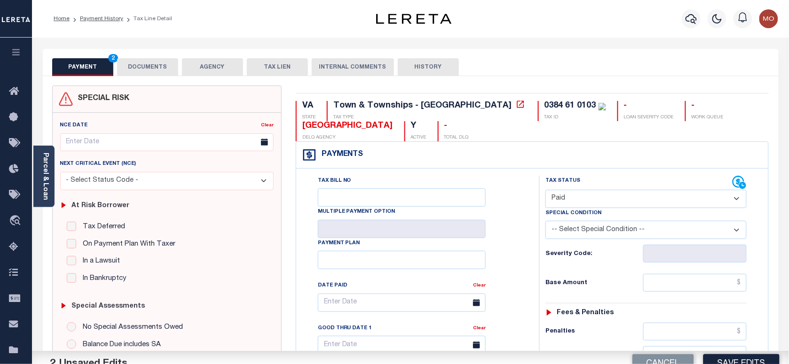
click at [513, 259] on div "Tax Bill No Multiple Payment Option Payment Plan Clear" at bounding box center [416, 308] width 220 height 264
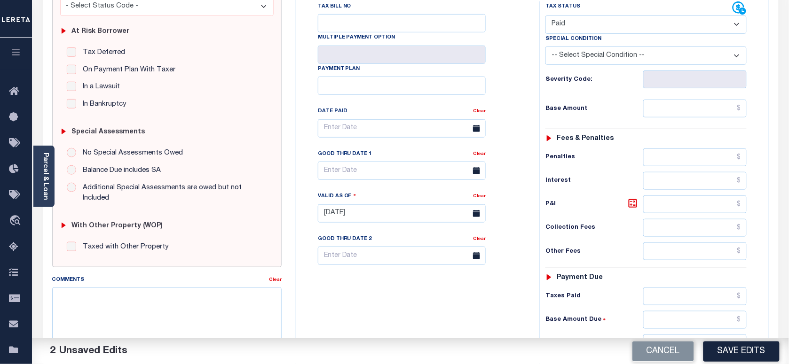
scroll to position [294, 0]
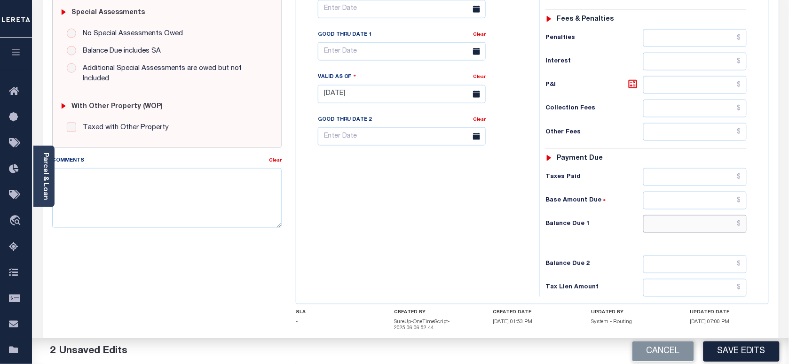
click at [660, 231] on input "text" at bounding box center [695, 224] width 104 height 18
type input "$0.00"
click at [493, 230] on div "Tax Bill No Multiple Payment Option Payment Plan Clear" at bounding box center [416, 89] width 234 height 415
click at [167, 182] on textarea "Comments" at bounding box center [166, 197] width 229 height 59
paste textarea "Information taken verbally"
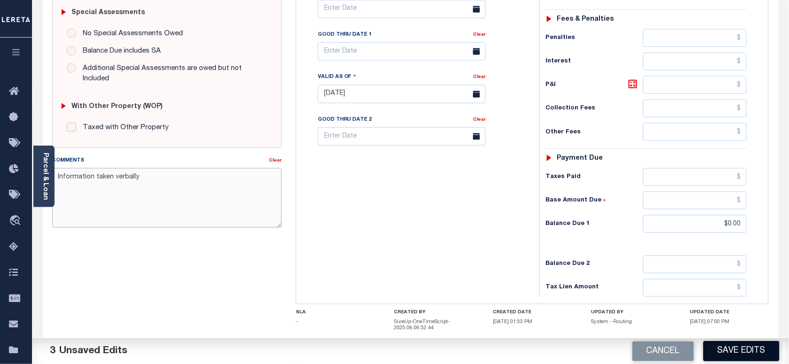
type textarea "Information taken verbally"
click at [720, 346] on button "Save Edits" at bounding box center [741, 351] width 76 height 20
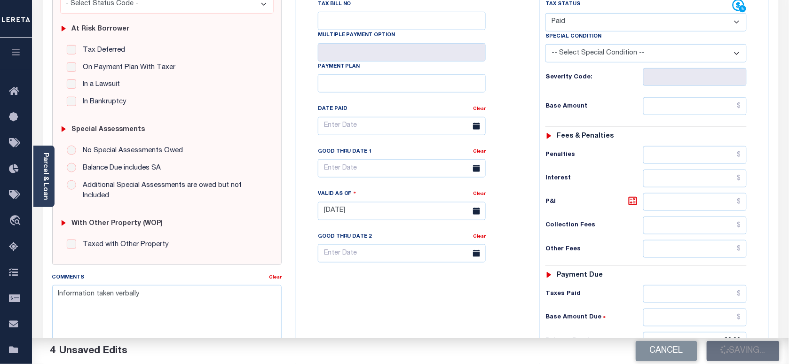
scroll to position [176, 0]
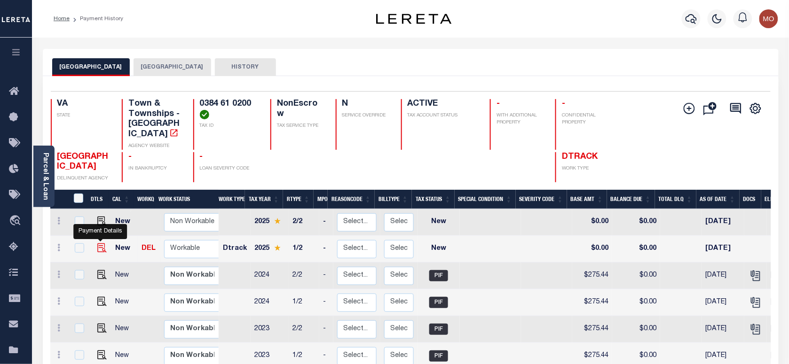
click at [99, 244] on img "" at bounding box center [101, 248] width 9 height 9
checkbox input "true"
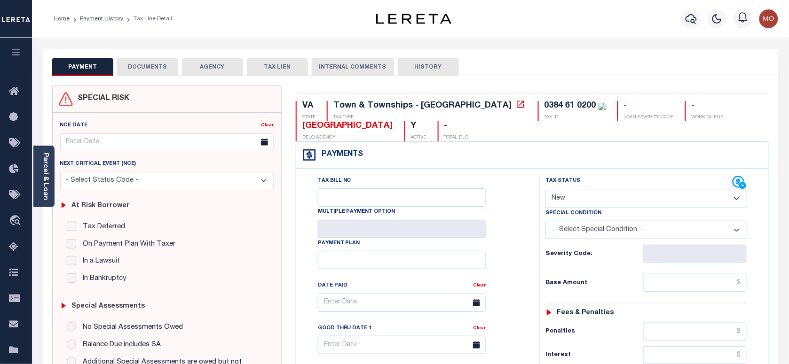
click at [579, 194] on select "- Select Status Code - Open Due/Unpaid Paid Incomplete No Tax Due Internal Refu…" at bounding box center [645, 199] width 201 height 18
select select "PYD"
click at [545, 191] on select "- Select Status Code - Open Due/Unpaid Paid Incomplete No Tax Due Internal Refu…" at bounding box center [645, 199] width 201 height 18
type input "09/09/2025"
drag, startPoint x: 493, startPoint y: 249, endPoint x: 518, endPoint y: 250, distance: 25.4
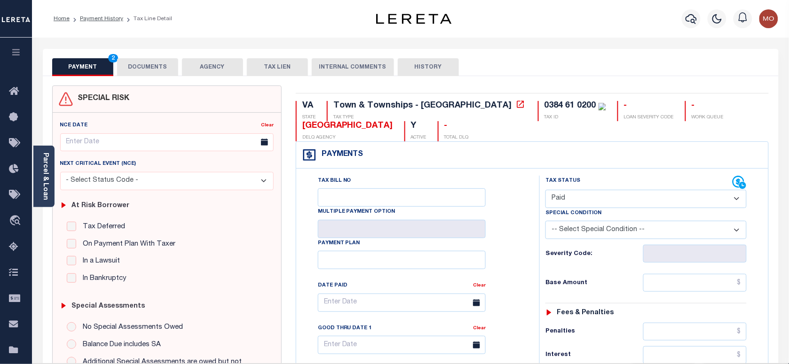
click at [498, 249] on div "Tax Bill No Multiple Payment Option Payment Plan Clear" at bounding box center [416, 308] width 220 height 264
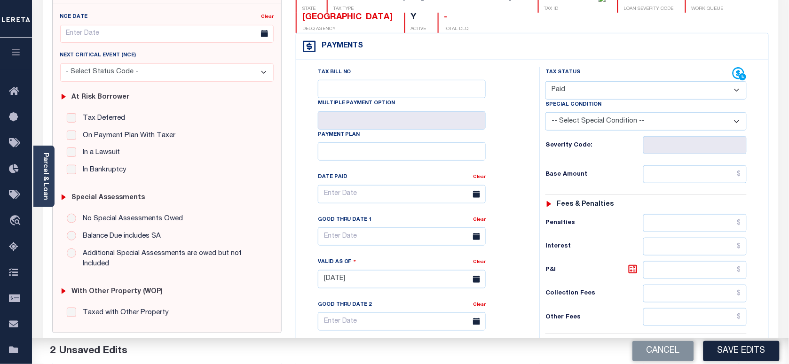
scroll to position [235, 0]
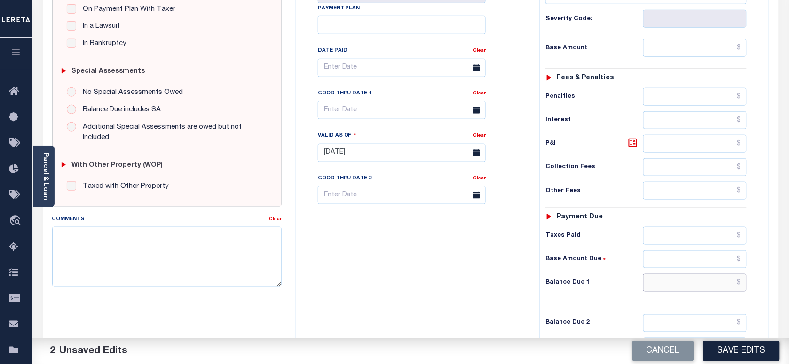
click at [670, 289] on input "text" at bounding box center [695, 283] width 104 height 18
type input "$0.00"
click at [474, 281] on div "Tax Bill No Multiple Payment Option Payment Plan Clear" at bounding box center [416, 148] width 234 height 415
click at [164, 257] on textarea "Comments" at bounding box center [166, 256] width 229 height 59
paste textarea "Information taken verbally"
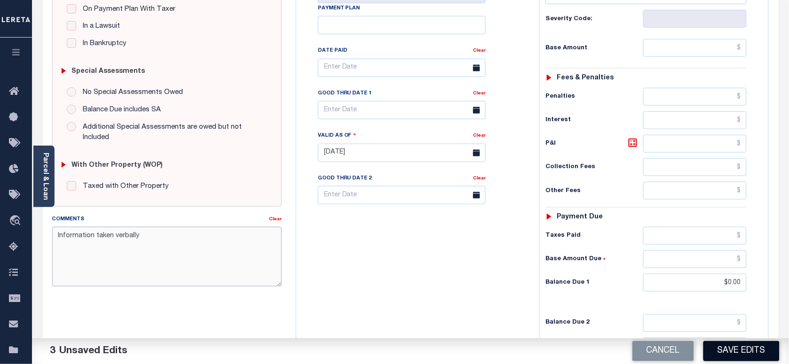
type textarea "Information taken verbally"
click at [724, 349] on button "Save Edits" at bounding box center [741, 351] width 76 height 20
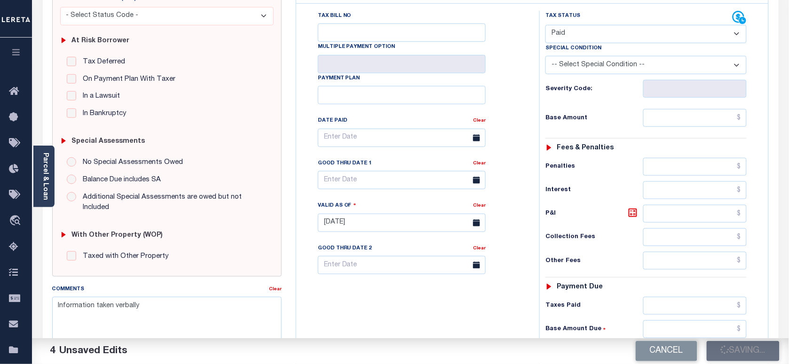
scroll to position [118, 0]
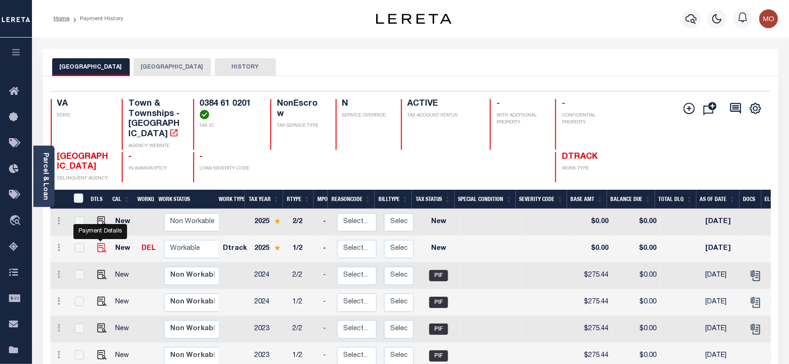
click at [100, 244] on img "" at bounding box center [101, 248] width 9 height 9
checkbox input "true"
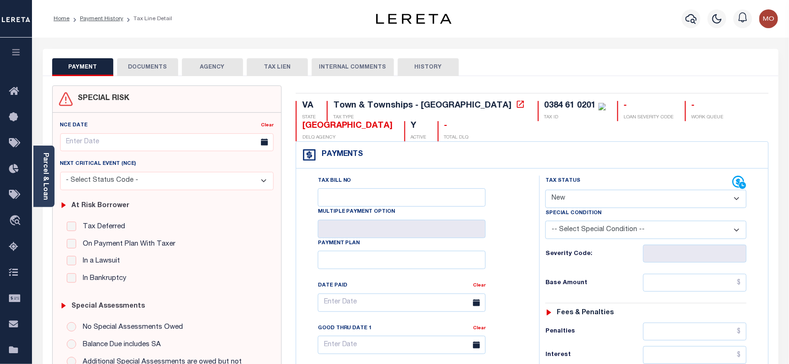
click at [584, 198] on select "- Select Status Code - Open Due/Unpaid Paid Incomplete No Tax Due Internal Refu…" at bounding box center [645, 199] width 201 height 18
select select "PYD"
click at [545, 191] on select "- Select Status Code - Open Due/Unpaid Paid Incomplete No Tax Due Internal Refu…" at bounding box center [645, 199] width 201 height 18
type input "09/09/2025"
click at [516, 254] on div "Tax Bill No Multiple Payment Option Payment Plan Clear" at bounding box center [416, 308] width 220 height 264
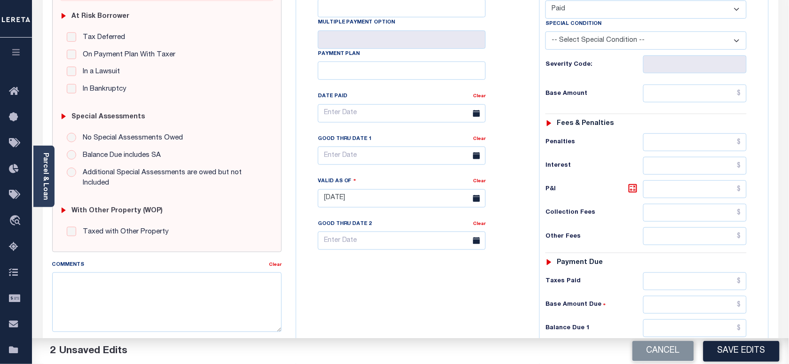
scroll to position [235, 0]
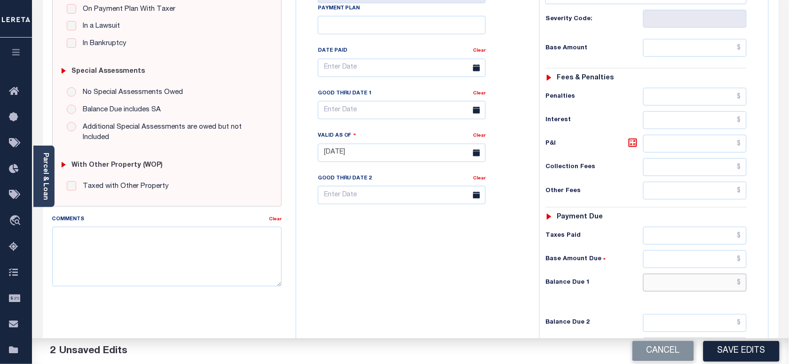
drag, startPoint x: 677, startPoint y: 290, endPoint x: 515, endPoint y: 287, distance: 162.2
click at [677, 290] on input "text" at bounding box center [695, 283] width 104 height 18
type input "$0.00"
click at [472, 283] on div "Tax Bill No Multiple Payment Option Payment Plan Clear" at bounding box center [416, 148] width 234 height 415
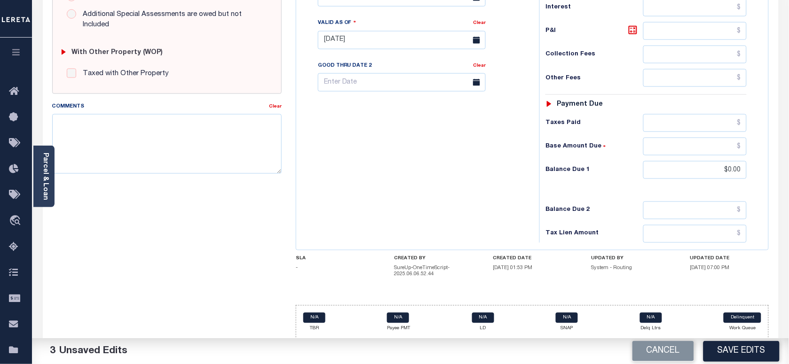
scroll to position [353, 0]
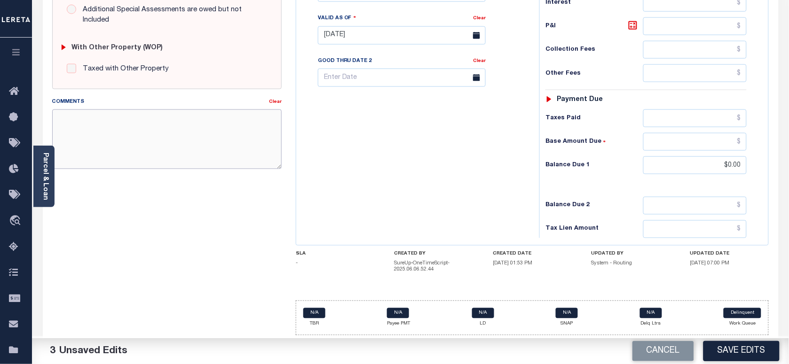
click at [196, 130] on textarea "Comments" at bounding box center [166, 139] width 229 height 59
paste textarea "Information taken verbally"
type textarea "Information taken verbally"
click at [731, 350] on button "Save Edits" at bounding box center [741, 351] width 76 height 20
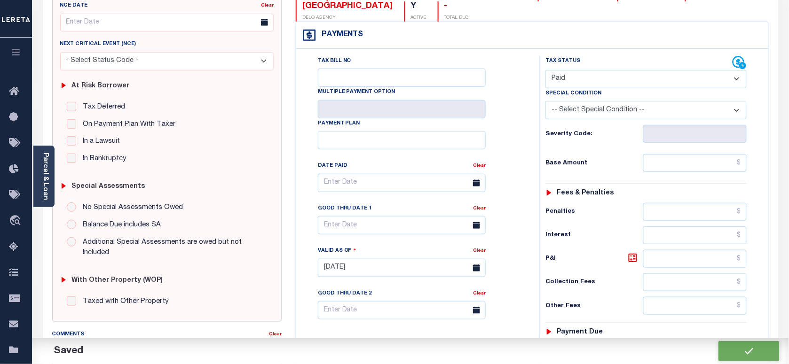
scroll to position [118, 0]
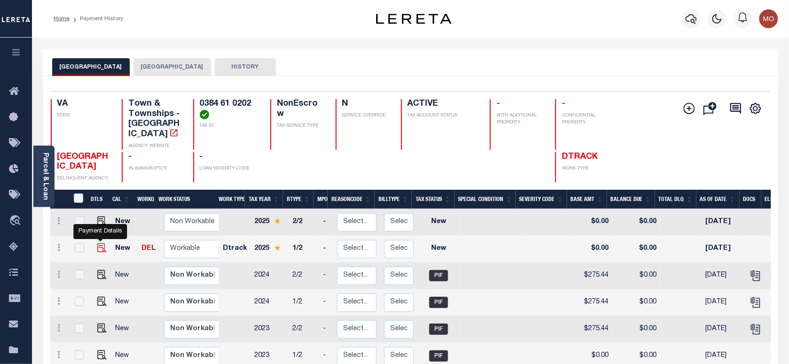
click at [98, 244] on img "" at bounding box center [101, 248] width 9 height 9
checkbox input "true"
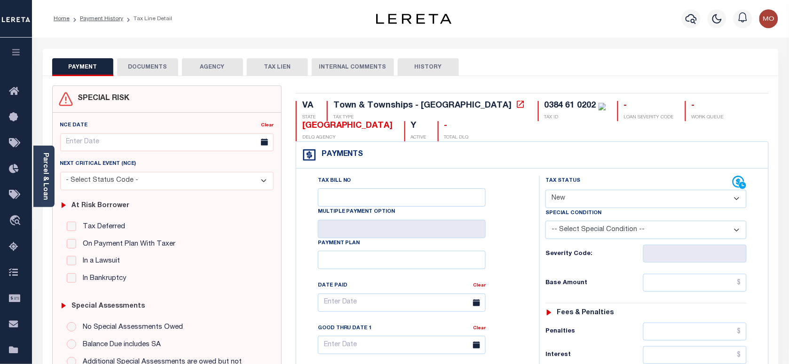
click at [577, 201] on select "- Select Status Code - Open Due/Unpaid Paid Incomplete No Tax Due Internal Refu…" at bounding box center [645, 199] width 201 height 18
select select "PYD"
click at [545, 191] on select "- Select Status Code - Open Due/Unpaid Paid Incomplete No Tax Due Internal Refu…" at bounding box center [645, 199] width 201 height 18
type input "[DATE]"
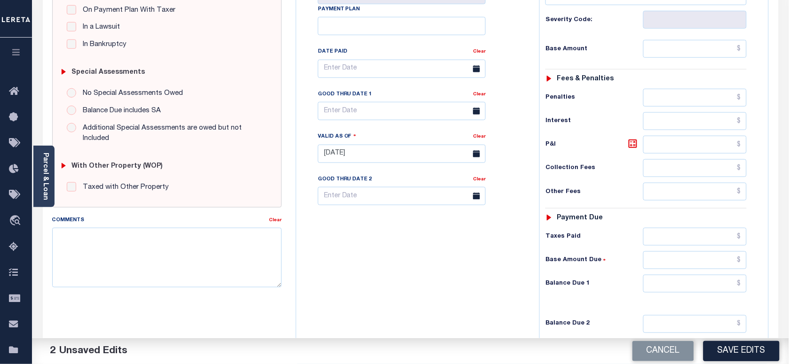
scroll to position [235, 0]
drag, startPoint x: 668, startPoint y: 292, endPoint x: 454, endPoint y: 288, distance: 214.4
click at [668, 292] on input "text" at bounding box center [695, 283] width 104 height 18
type input "$0.00"
click at [445, 289] on div "Tax Bill No Multiple Payment Option Payment Plan Clear" at bounding box center [416, 148] width 234 height 415
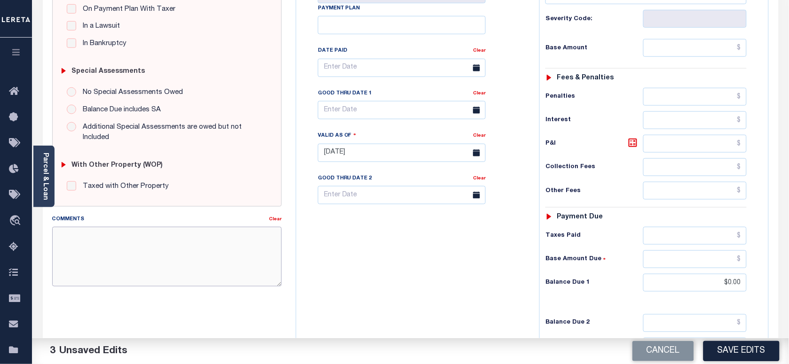
click at [182, 260] on textarea "Comments" at bounding box center [166, 256] width 229 height 59
paste textarea "Information taken verbally"
type textarea "Information taken verbally"
click at [756, 344] on button "Save Edits" at bounding box center [741, 351] width 76 height 20
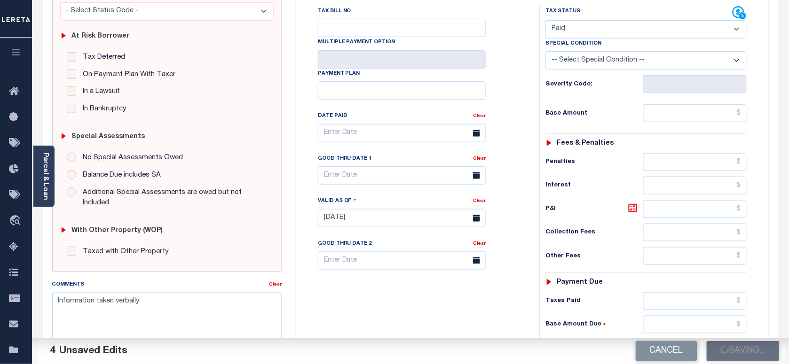
scroll to position [118, 0]
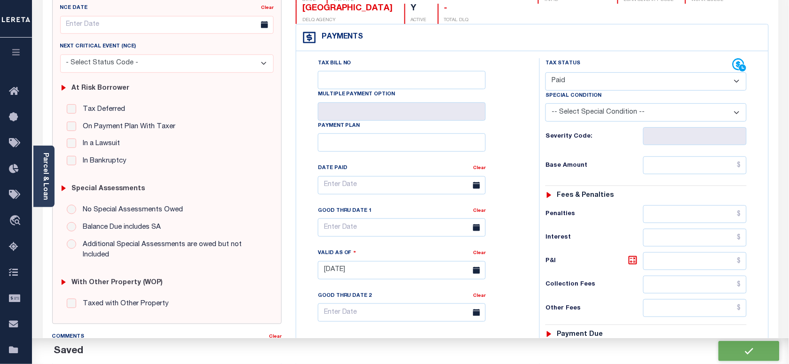
checkbox input "false"
type input "$0"
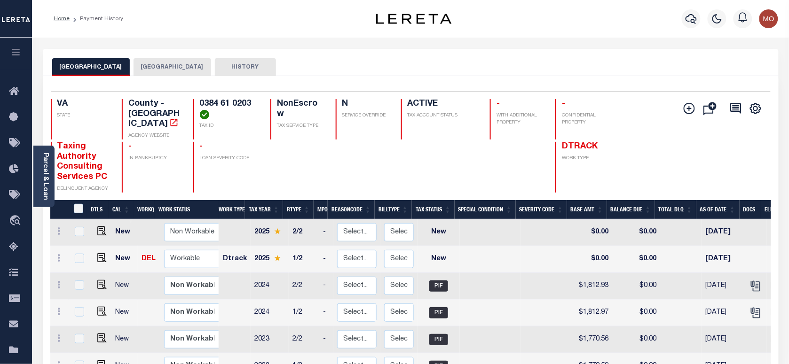
click at [140, 62] on button "[GEOGRAPHIC_DATA]" at bounding box center [173, 67] width 78 height 18
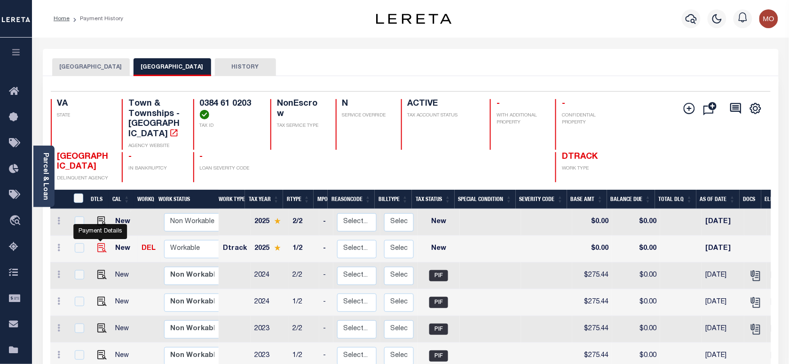
click at [102, 244] on img "" at bounding box center [101, 248] width 9 height 9
checkbox input "true"
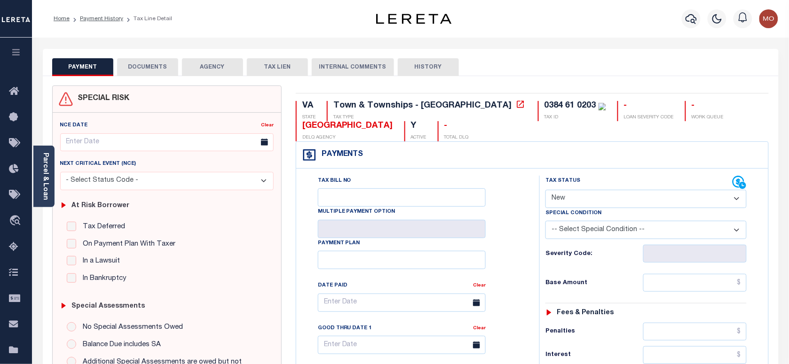
drag, startPoint x: 582, startPoint y: 197, endPoint x: 586, endPoint y: 208, distance: 11.0
click at [582, 197] on select "- Select Status Code - Open Due/Unpaid Paid Incomplete No Tax Due Internal Refu…" at bounding box center [645, 199] width 201 height 18
select select "PYD"
click at [545, 191] on select "- Select Status Code - Open Due/Unpaid Paid Incomplete No Tax Due Internal Refu…" at bounding box center [645, 199] width 201 height 18
type input "[DATE]"
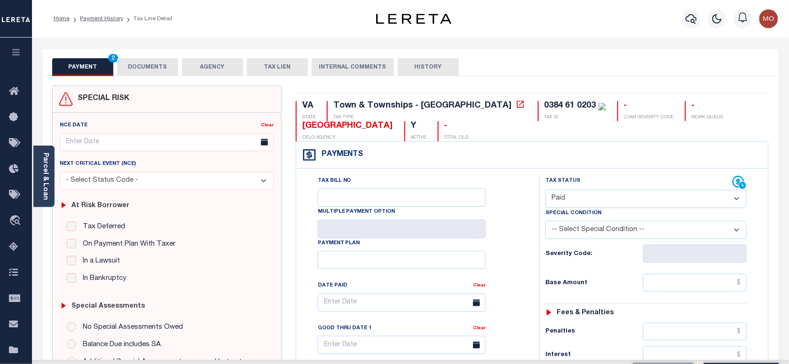
click at [542, 256] on div "Severity Code:" at bounding box center [645, 251] width 215 height 24
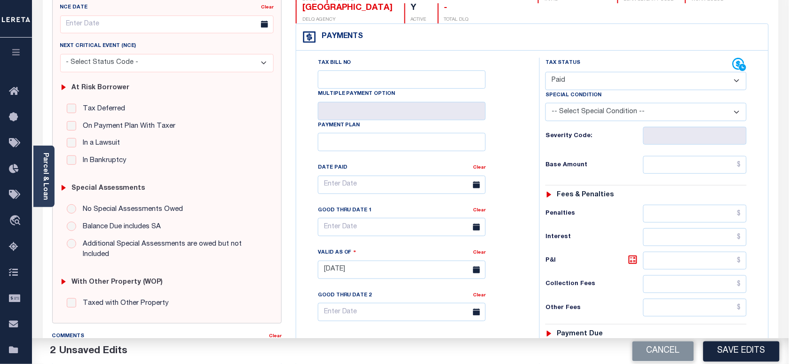
scroll to position [235, 0]
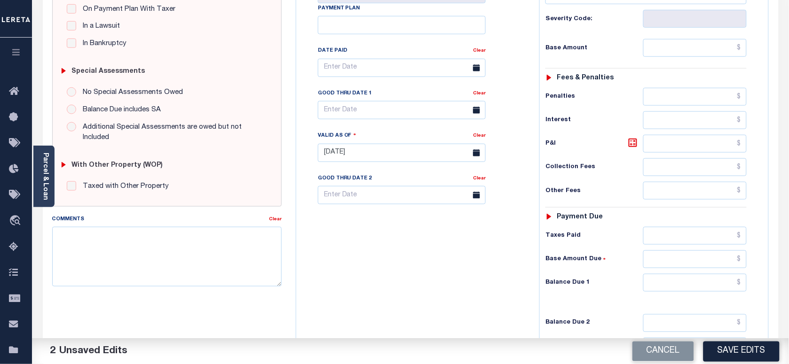
click at [666, 297] on div "Tax Status Status - Select Status Code -" at bounding box center [649, 148] width 220 height 415
click at [665, 287] on input "text" at bounding box center [695, 283] width 104 height 18
type input "$0.00"
click at [428, 275] on div "Tax Bill No Multiple Payment Option Payment Plan Clear" at bounding box center [416, 148] width 234 height 415
click at [132, 264] on textarea "Comments" at bounding box center [166, 256] width 229 height 59
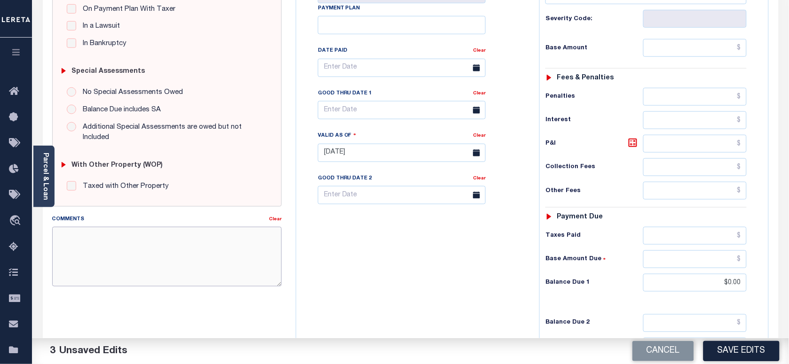
paste textarea "Information taken verbally"
type textarea "Information taken verbally"
click at [746, 344] on button "Save Edits" at bounding box center [741, 351] width 76 height 20
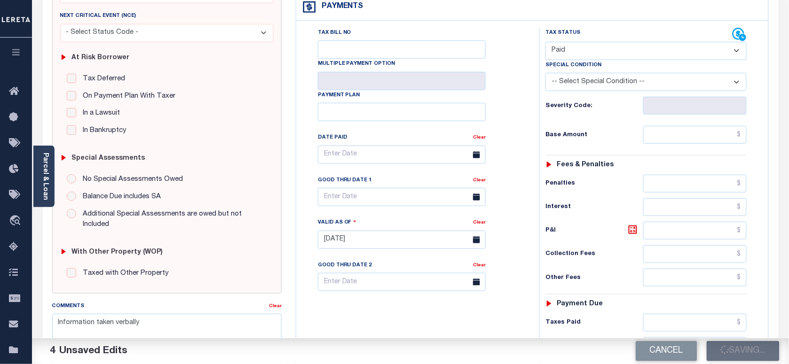
scroll to position [0, 0]
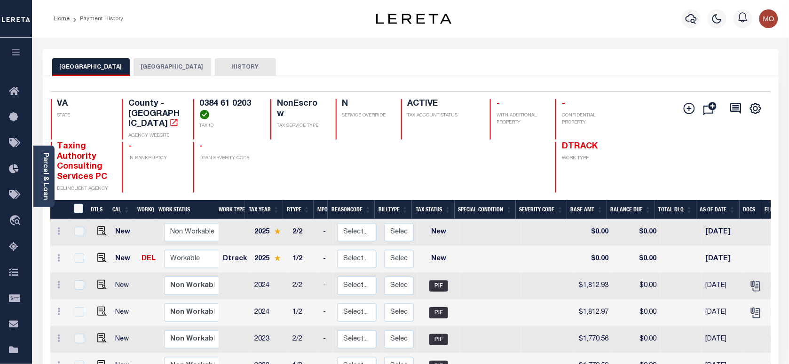
click at [151, 66] on button "[GEOGRAPHIC_DATA]" at bounding box center [173, 67] width 78 height 18
drag, startPoint x: 143, startPoint y: 60, endPoint x: 143, endPoint y: 72, distance: 11.8
click at [143, 60] on button "[GEOGRAPHIC_DATA]" at bounding box center [173, 67] width 78 height 18
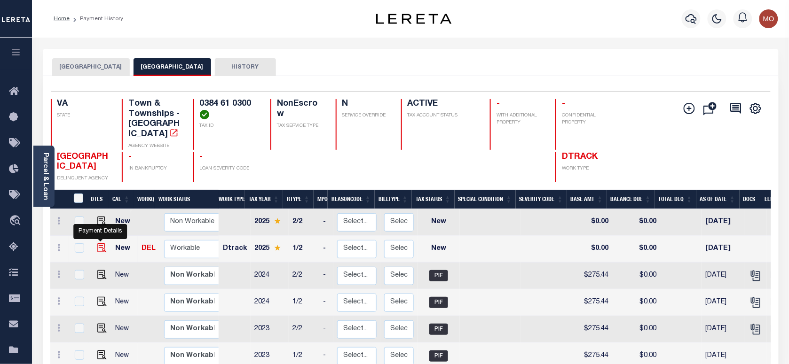
click at [99, 244] on img "" at bounding box center [101, 248] width 9 height 9
checkbox input "true"
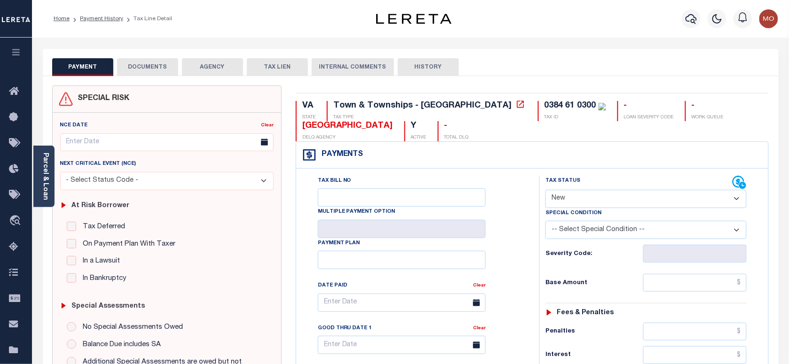
click at [593, 203] on select "- Select Status Code - Open Due/Unpaid Paid Incomplete No Tax Due Internal Refu…" at bounding box center [645, 199] width 201 height 18
select select "PYD"
click at [545, 191] on select "- Select Status Code - Open Due/Unpaid Paid Incomplete No Tax Due Internal Refu…" at bounding box center [645, 199] width 201 height 18
type input "[DATE]"
click at [515, 259] on div "Tax Bill No Multiple Payment Option Payment Plan Clear" at bounding box center [416, 308] width 220 height 264
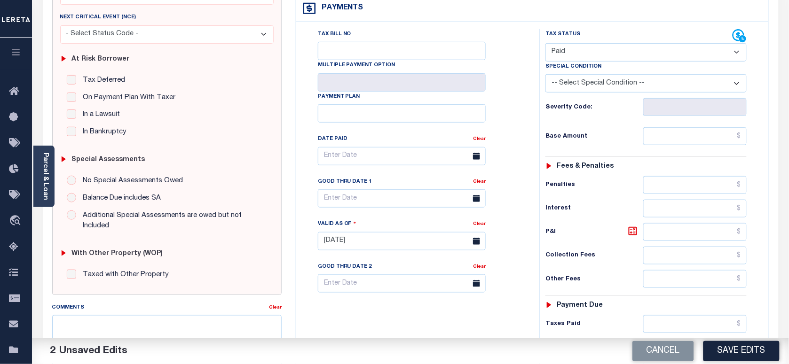
scroll to position [235, 0]
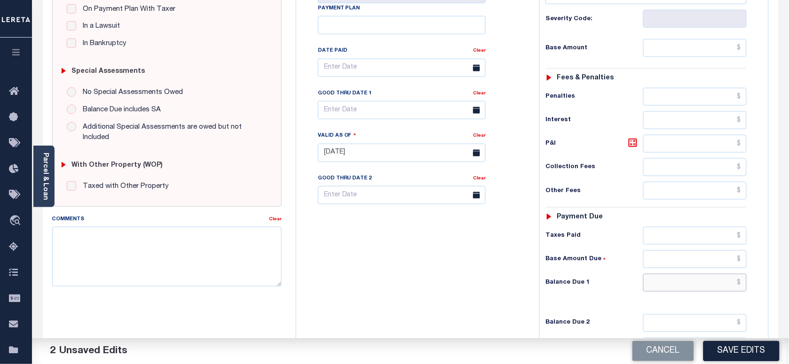
drag, startPoint x: 687, startPoint y: 287, endPoint x: 681, endPoint y: 287, distance: 6.1
click at [687, 287] on input "text" at bounding box center [695, 283] width 104 height 18
type input "$0.00"
click at [515, 287] on div "Tax Bill No Multiple Payment Option Payment Plan Clear" at bounding box center [416, 148] width 234 height 415
click at [160, 275] on textarea "Comments" at bounding box center [166, 256] width 229 height 59
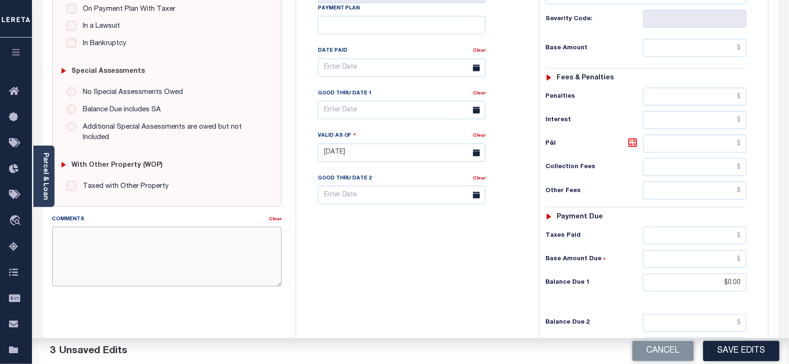
paste textarea "Information taken verbally"
type textarea "Information taken verbally"
click at [727, 348] on button "Save Edits" at bounding box center [741, 351] width 76 height 20
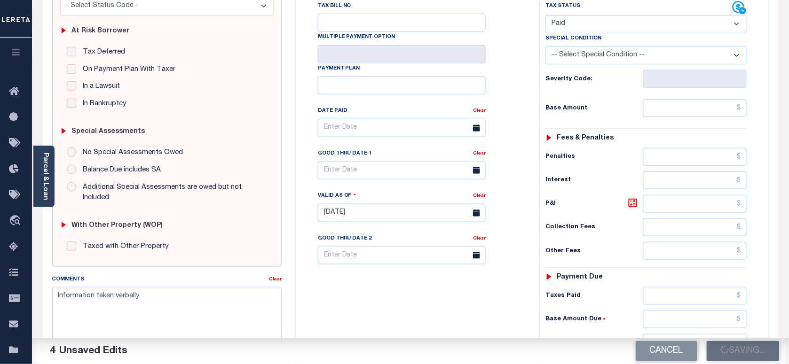
scroll to position [118, 0]
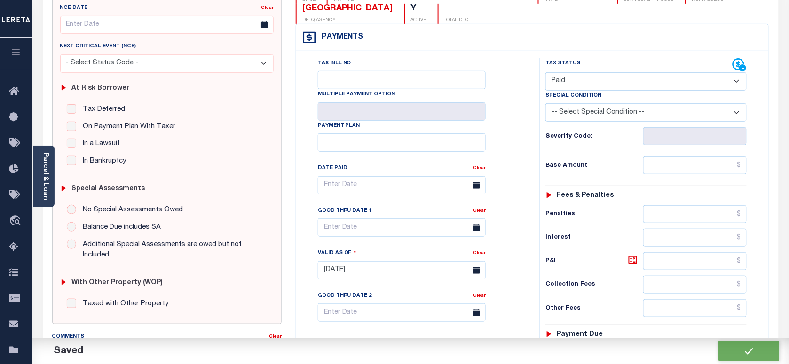
checkbox input "false"
type input "$0"
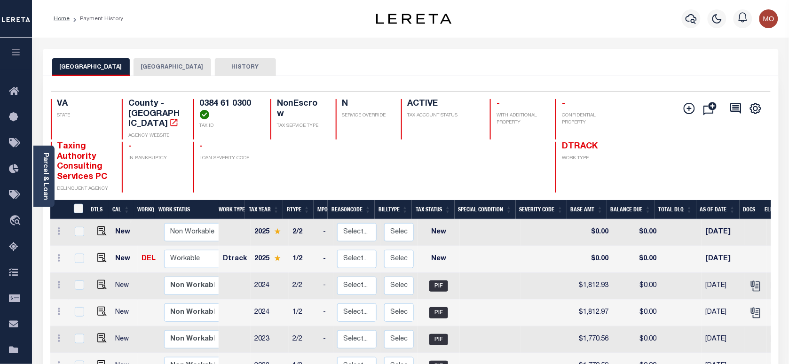
click at [149, 69] on button "[GEOGRAPHIC_DATA]" at bounding box center [173, 67] width 78 height 18
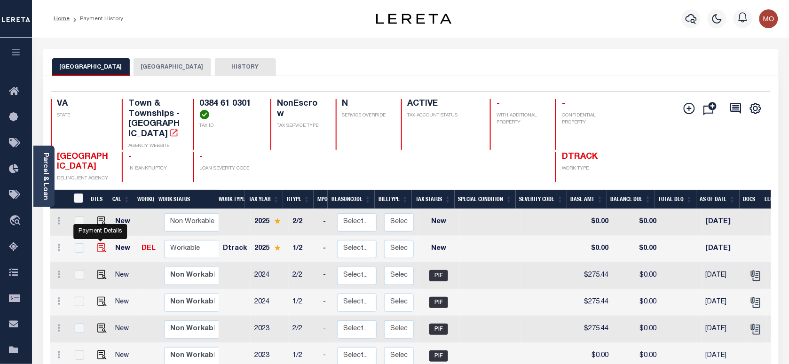
click at [99, 244] on img "" at bounding box center [101, 248] width 9 height 9
checkbox input "true"
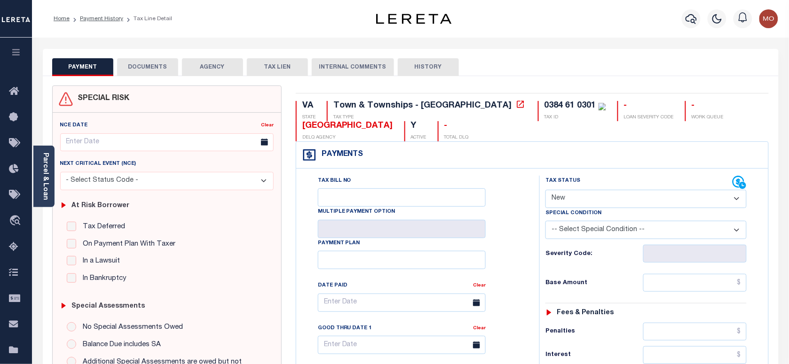
drag, startPoint x: 581, startPoint y: 201, endPoint x: 583, endPoint y: 210, distance: 9.6
click at [581, 201] on select "- Select Status Code - Open Due/Unpaid Paid Incomplete No Tax Due Internal Refu…" at bounding box center [645, 199] width 201 height 18
select select "INC"
click at [545, 191] on select "- Select Status Code - Open Due/Unpaid Paid Incomplete No Tax Due Internal Refu…" at bounding box center [645, 199] width 201 height 18
type input "[DATE]"
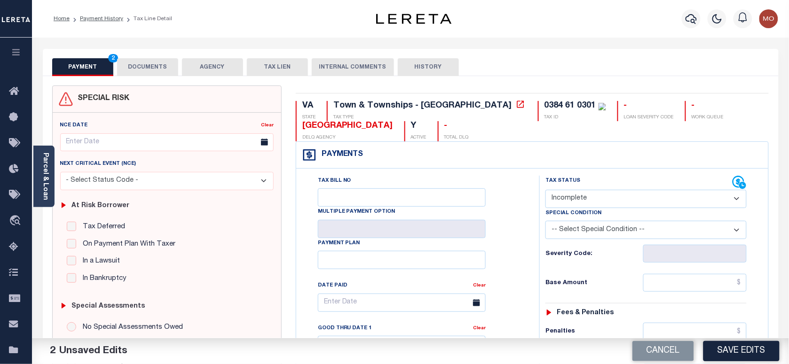
click at [572, 201] on select "- Select Status Code - Open Due/Unpaid Paid Incomplete No Tax Due Internal Refu…" at bounding box center [645, 199] width 201 height 18
select select "PYD"
click at [545, 191] on select "- Select Status Code - Open Due/Unpaid Paid Incomplete No Tax Due Internal Refu…" at bounding box center [645, 199] width 201 height 18
click at [522, 251] on div "Tax Bill No Multiple Payment Option Payment Plan Clear" at bounding box center [416, 308] width 220 height 264
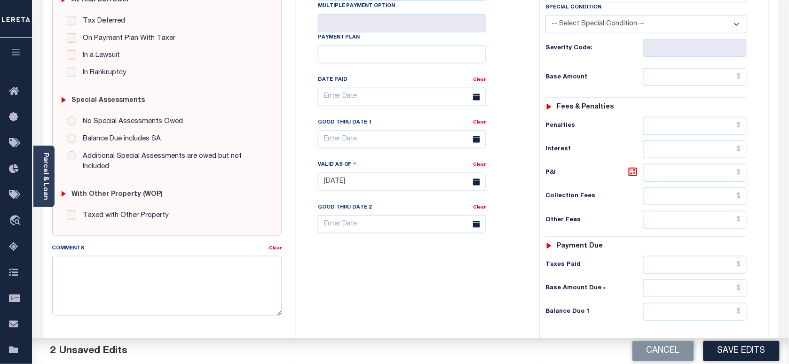
scroll to position [235, 0]
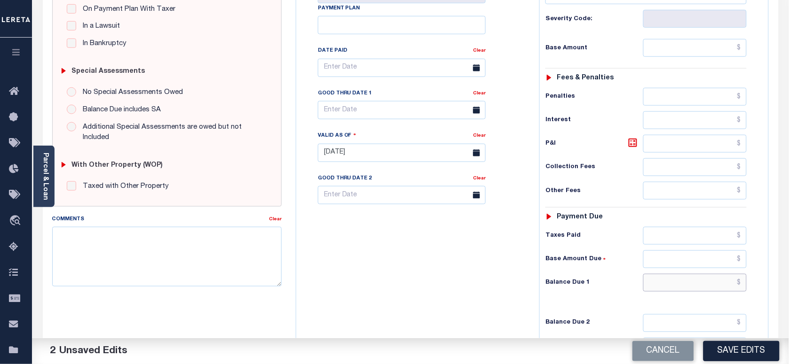
click at [662, 292] on input "text" at bounding box center [695, 283] width 104 height 18
type input "$0.00"
drag, startPoint x: 499, startPoint y: 276, endPoint x: 505, endPoint y: 274, distance: 7.0
click at [499, 276] on div "Tax Bill No Multiple Payment Option Payment Plan Clear" at bounding box center [416, 148] width 234 height 415
click at [154, 235] on textarea "Comments" at bounding box center [166, 256] width 229 height 59
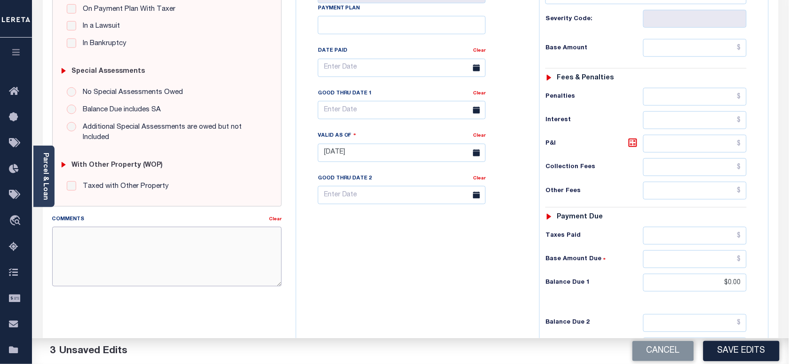
paste textarea "Information taken verbally"
type textarea "Information taken verbally"
click at [736, 351] on button "Save Edits" at bounding box center [741, 351] width 76 height 20
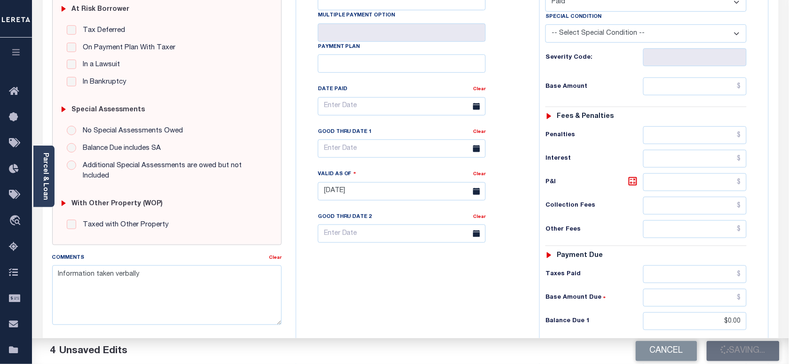
scroll to position [176, 0]
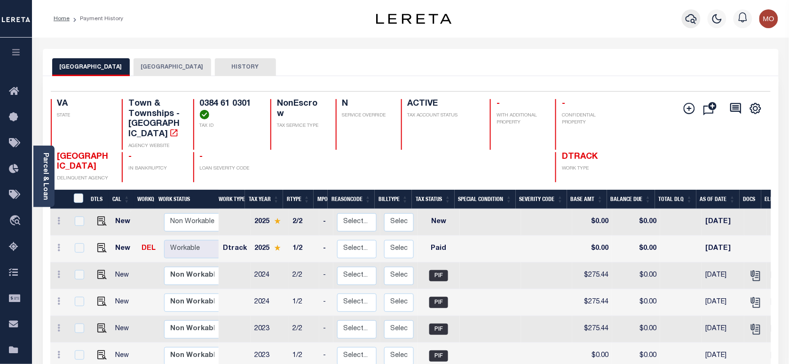
click at [690, 18] on icon "button" at bounding box center [690, 18] width 11 height 11
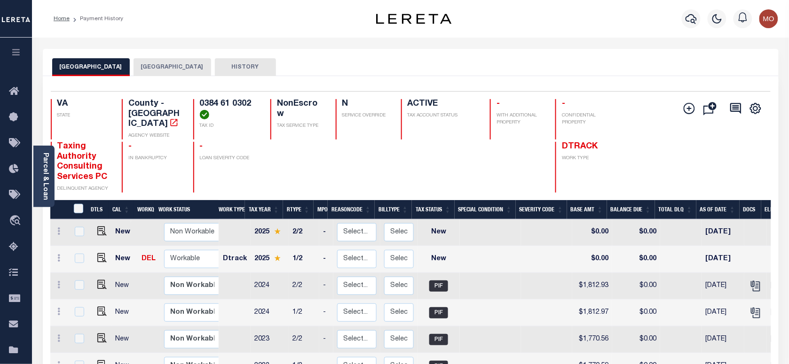
click at [145, 63] on button "[GEOGRAPHIC_DATA]" at bounding box center [173, 67] width 78 height 18
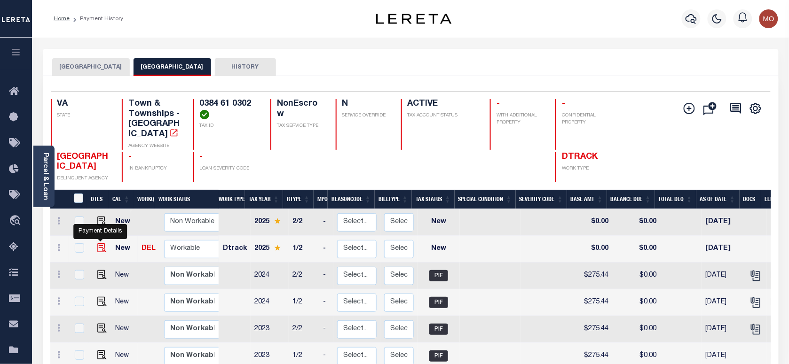
click at [102, 244] on img "" at bounding box center [101, 248] width 9 height 9
checkbox input "true"
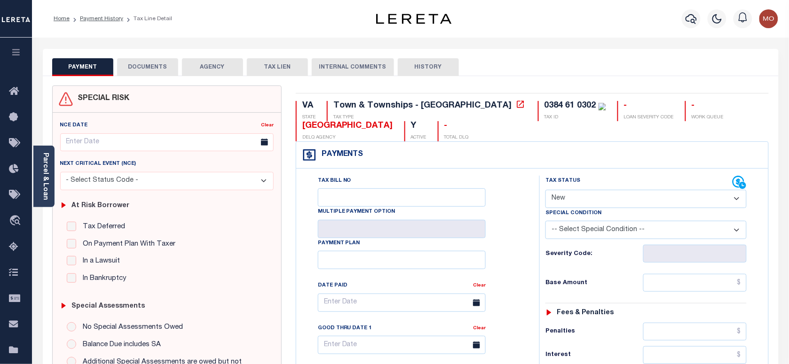
click at [574, 203] on select "- Select Status Code - Open Due/Unpaid Paid Incomplete No Tax Due Internal Refu…" at bounding box center [645, 199] width 201 height 18
select select "PYD"
click at [545, 191] on select "- Select Status Code - Open Due/Unpaid Paid Incomplete No Tax Due Internal Refu…" at bounding box center [645, 199] width 201 height 18
type input "[DATE]"
click at [525, 259] on div "Tax Bill No Multiple Payment Option Payment Plan Clear" at bounding box center [416, 308] width 220 height 264
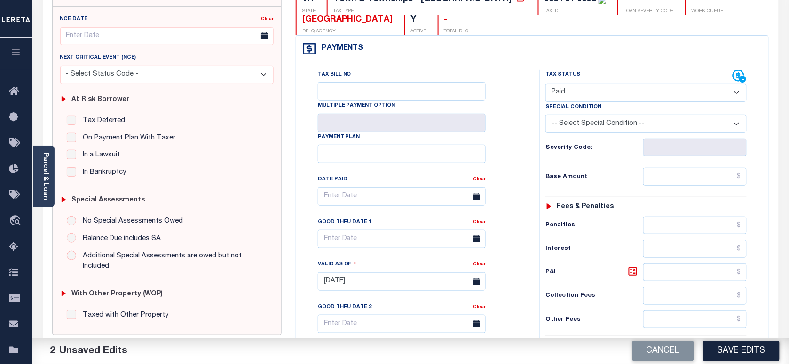
scroll to position [235, 0]
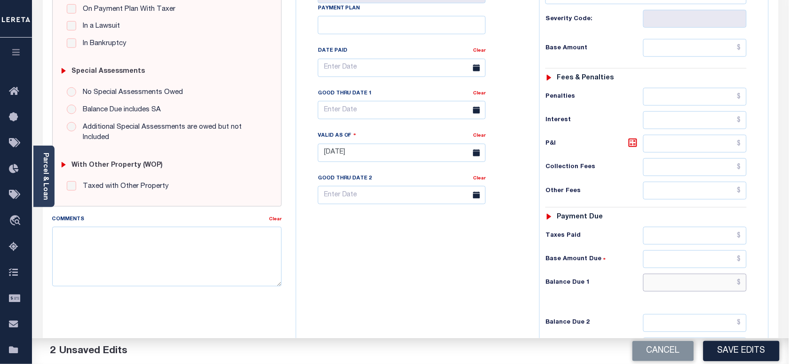
click at [671, 287] on input "text" at bounding box center [695, 283] width 104 height 18
type input "$0.00"
click at [402, 271] on div "Tax Bill No Multiple Payment Option Payment Plan Clear" at bounding box center [416, 148] width 234 height 415
click at [225, 267] on textarea "Comments" at bounding box center [166, 256] width 229 height 59
paste textarea "Information taken verbally"
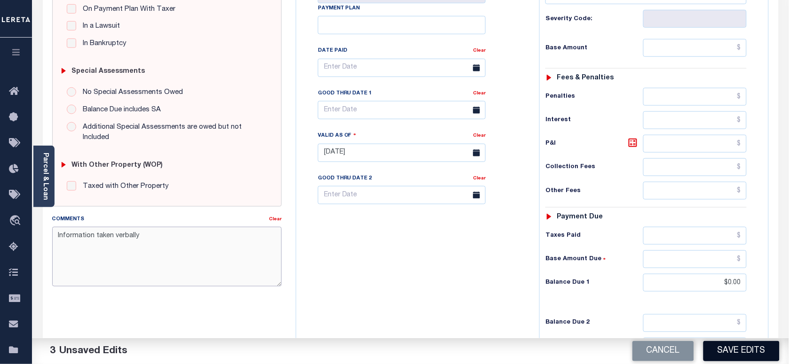
type textarea "Information taken verbally"
drag, startPoint x: 729, startPoint y: 349, endPoint x: 704, endPoint y: 342, distance: 26.3
click at [729, 349] on button "Save Edits" at bounding box center [741, 351] width 76 height 20
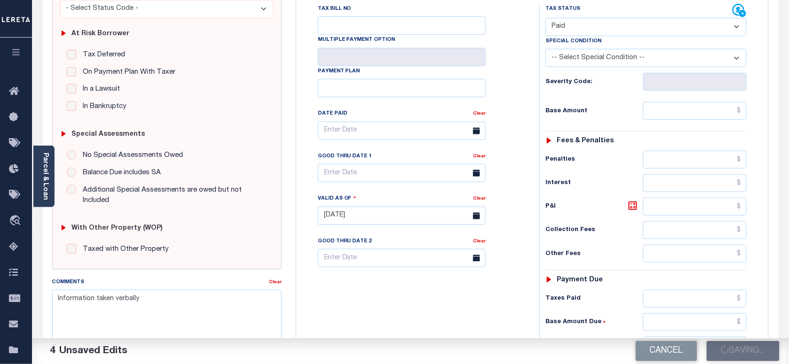
scroll to position [118, 0]
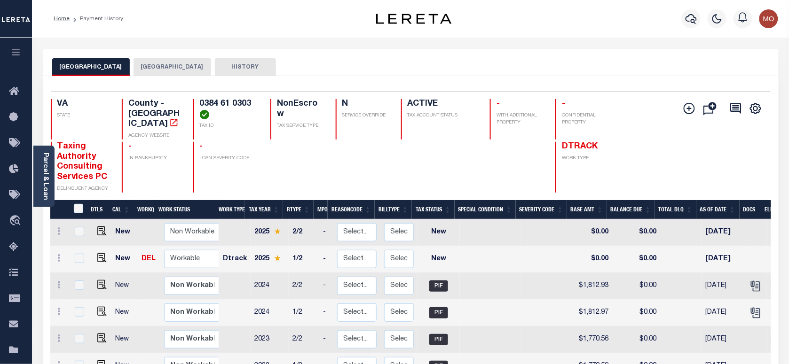
click at [149, 52] on div "FAIRFAX COUNTY VIENNA TOWN HISTORY" at bounding box center [411, 62] width 736 height 27
click at [147, 54] on div "FAIRFAX COUNTY VIENNA TOWN HISTORY" at bounding box center [411, 62] width 736 height 27
click at [145, 64] on button "[GEOGRAPHIC_DATA]" at bounding box center [173, 67] width 78 height 18
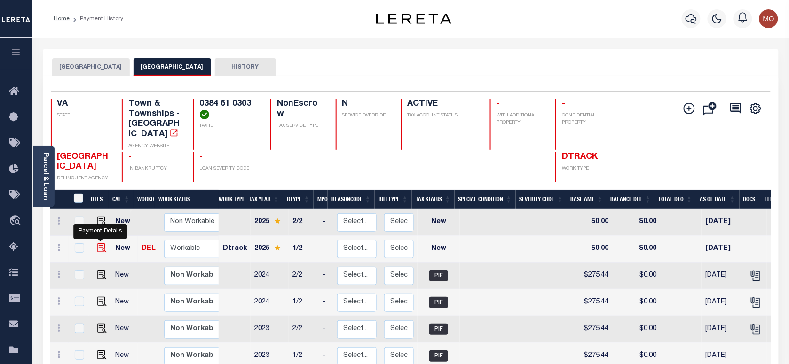
click at [100, 244] on img "" at bounding box center [101, 248] width 9 height 9
checkbox input "true"
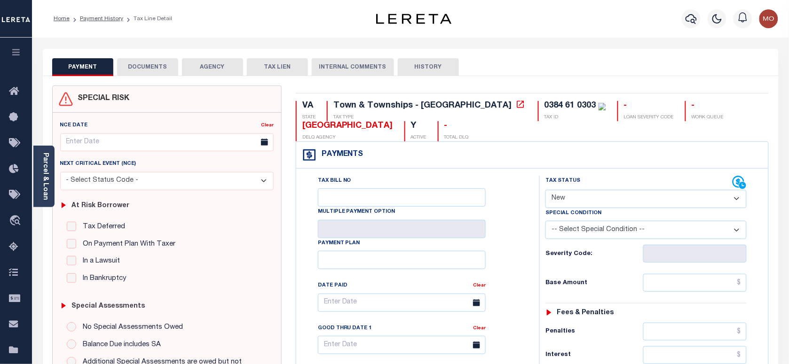
drag, startPoint x: 566, startPoint y: 203, endPoint x: 574, endPoint y: 210, distance: 11.0
click at [566, 203] on select "- Select Status Code - Open Due/Unpaid Paid Incomplete No Tax Due Internal Refu…" at bounding box center [645, 199] width 201 height 18
select select "PYD"
click at [545, 191] on select "- Select Status Code - Open Due/Unpaid Paid Incomplete No Tax Due Internal Refu…" at bounding box center [645, 199] width 201 height 18
type input "09/09/2025"
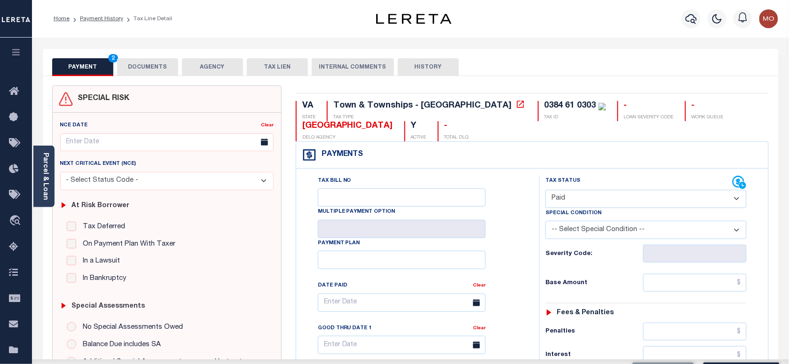
click at [493, 256] on div "Tax Bill No Multiple Payment Option Payment Plan Clear" at bounding box center [416, 308] width 220 height 264
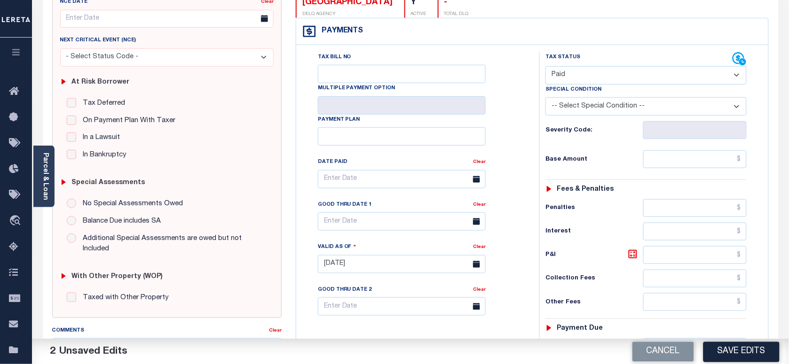
scroll to position [235, 0]
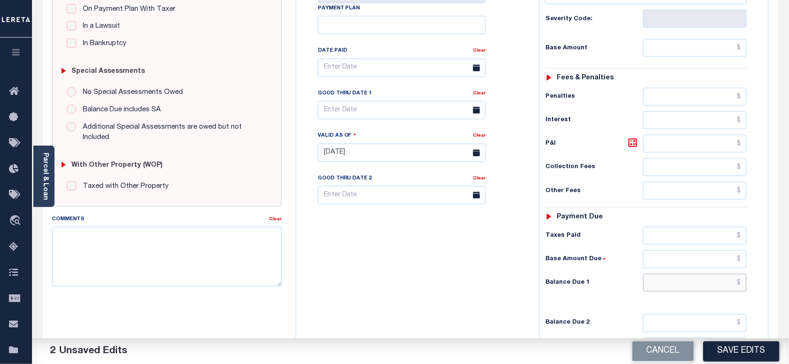
drag, startPoint x: 671, startPoint y: 286, endPoint x: 464, endPoint y: 286, distance: 206.4
click at [671, 286] on input "text" at bounding box center [695, 283] width 104 height 18
type input "$0.00"
drag, startPoint x: 463, startPoint y: 286, endPoint x: 483, endPoint y: 280, distance: 20.5
click at [476, 282] on div "Tax Bill No Multiple Payment Option Payment Plan Clear" at bounding box center [416, 148] width 234 height 415
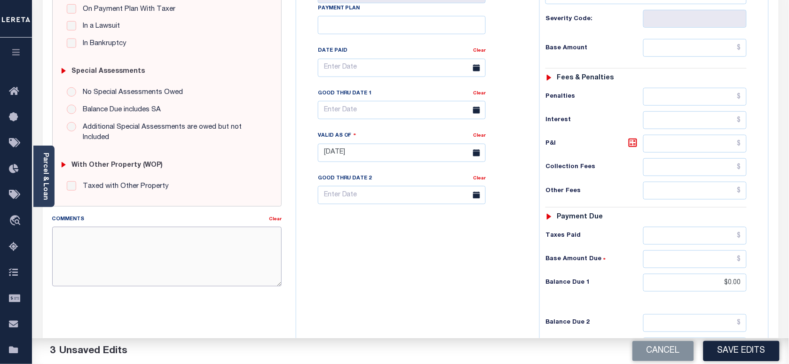
click at [149, 267] on textarea "Comments" at bounding box center [166, 256] width 229 height 59
paste textarea "Information taken verbally"
type textarea "Information taken verbally"
click at [739, 352] on button "Save Edits" at bounding box center [741, 351] width 76 height 20
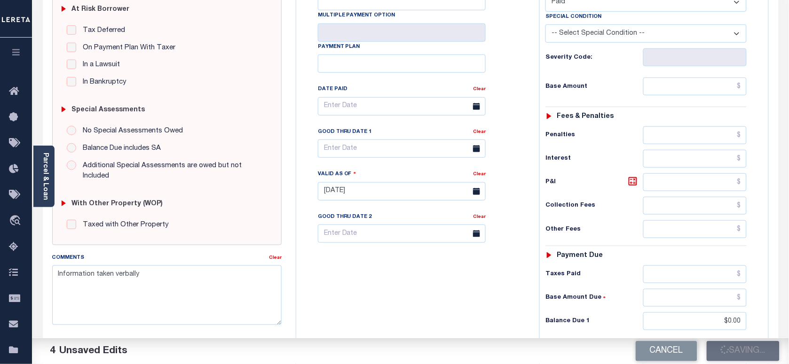
scroll to position [176, 0]
